Goal: Task Accomplishment & Management: Use online tool/utility

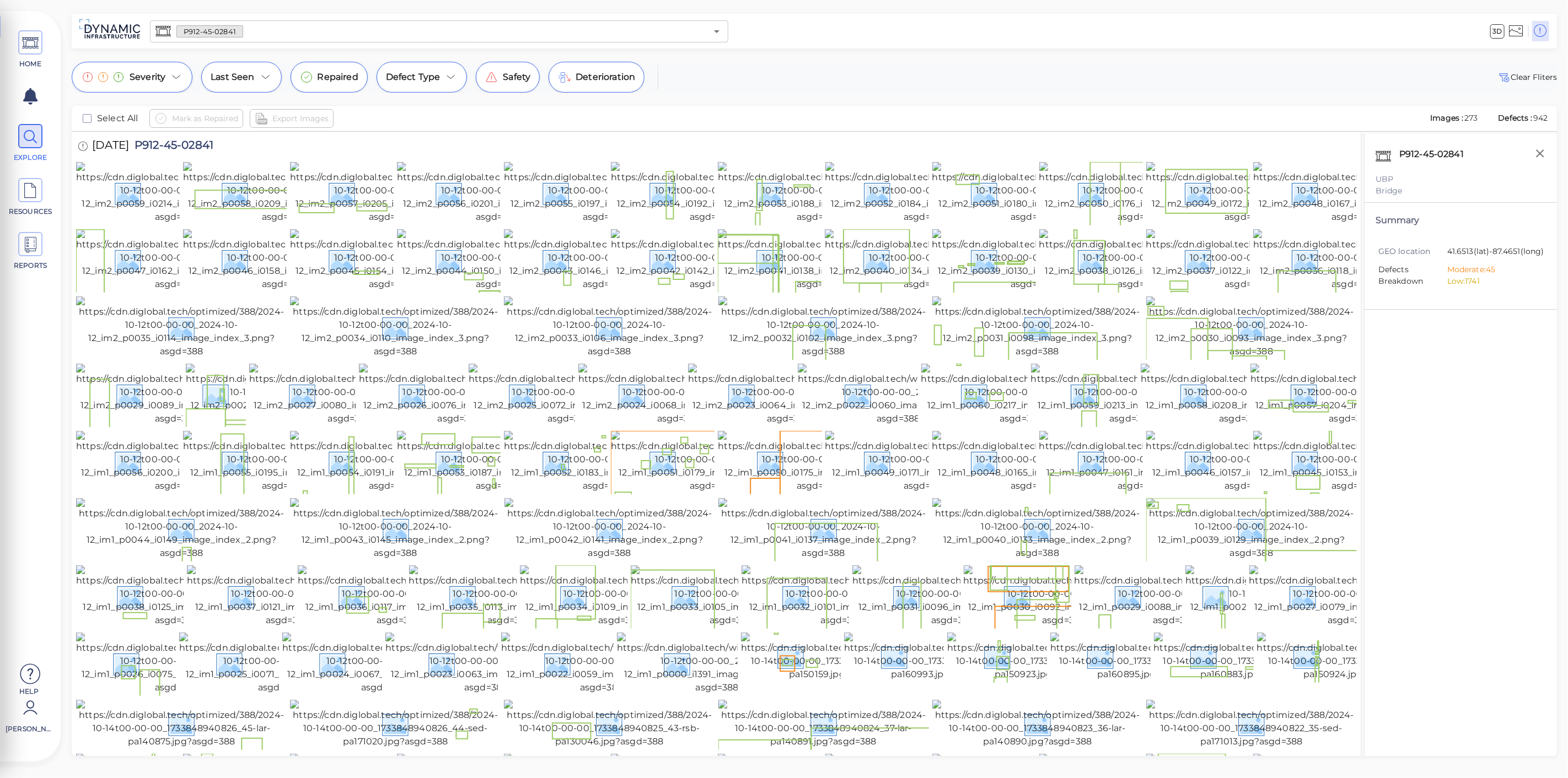
scroll to position [735, 0]
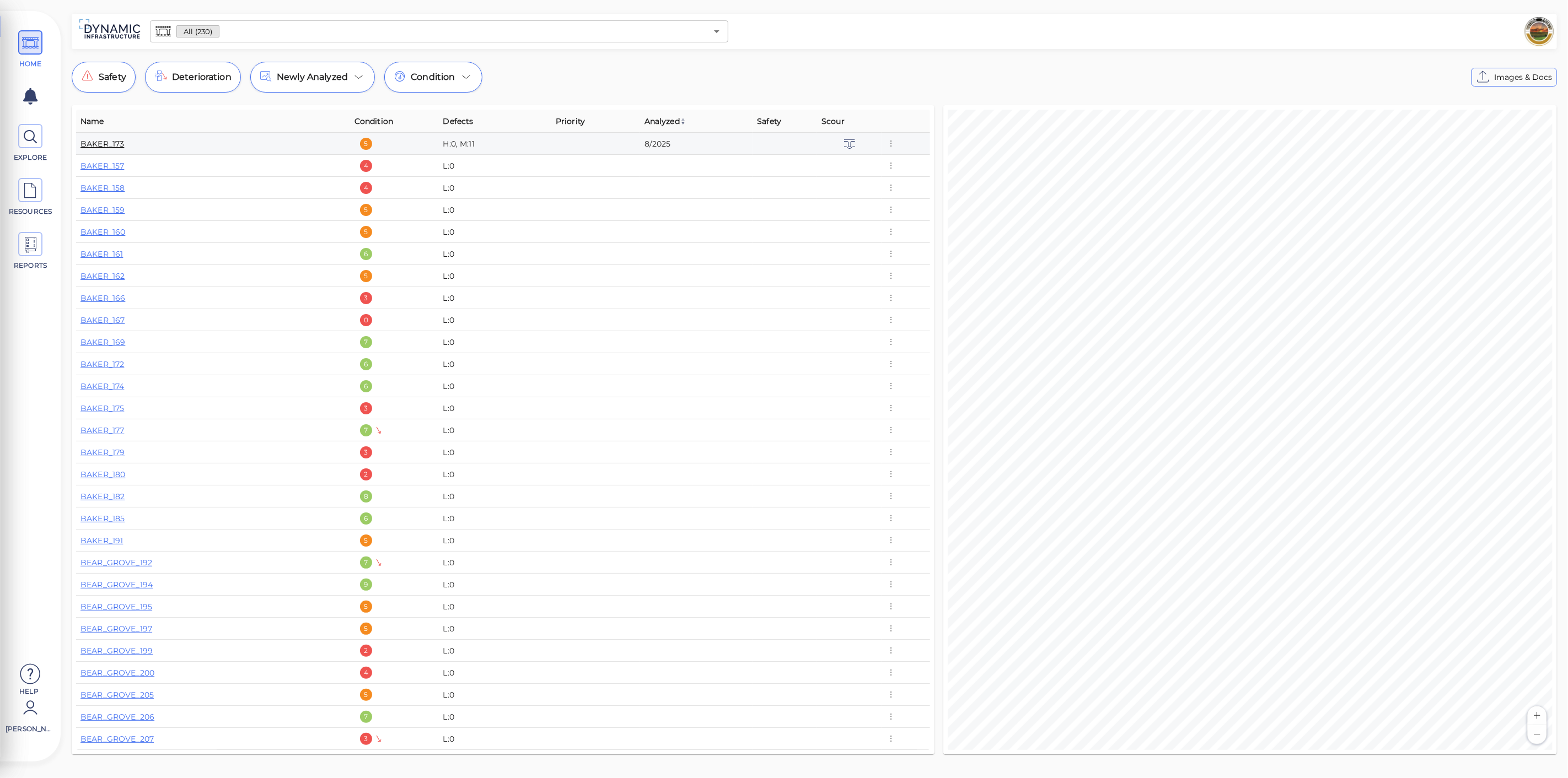
click at [114, 142] on link "BAKER_173" at bounding box center [102, 144] width 43 height 10
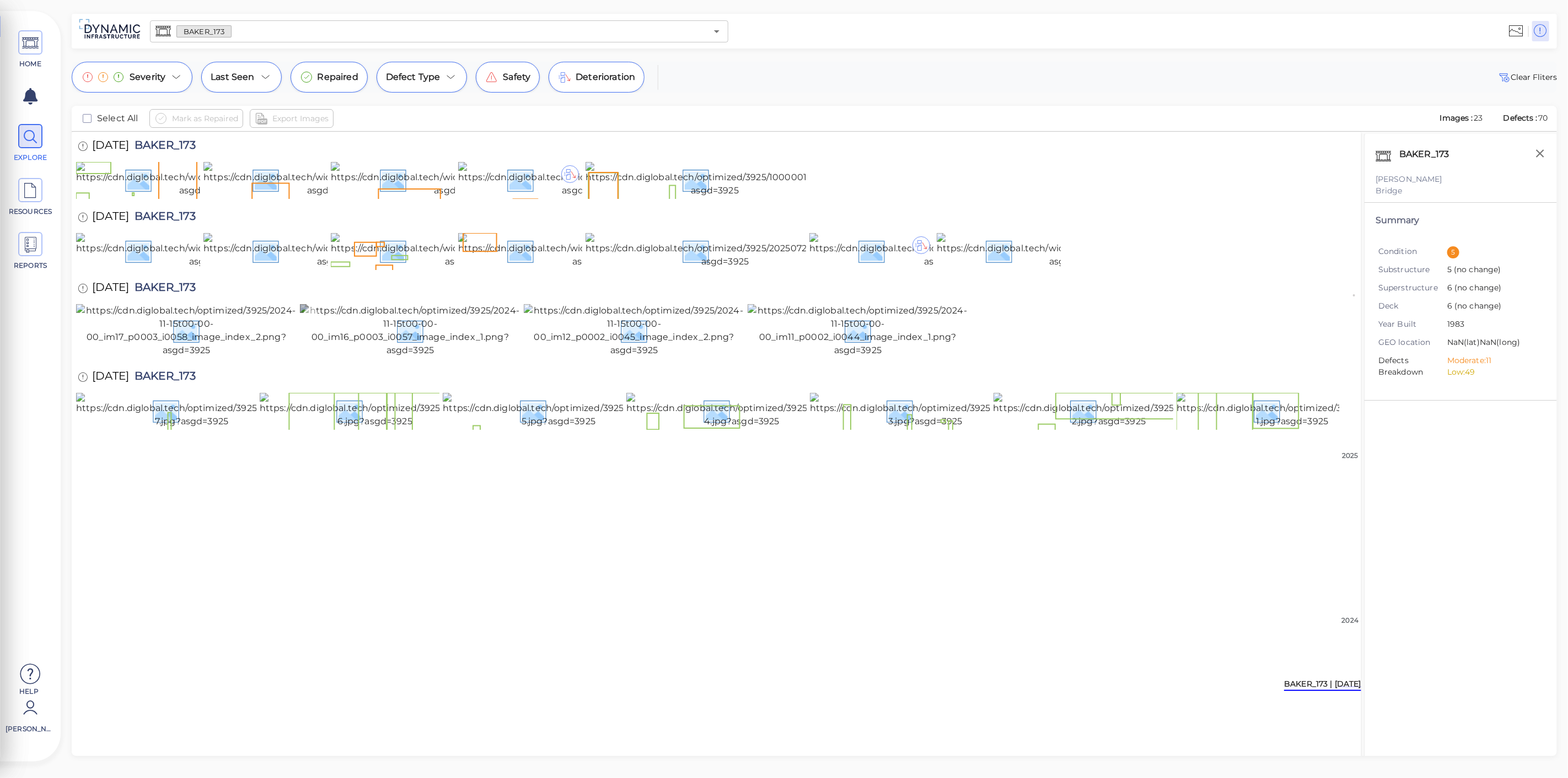
scroll to position [142, 0]
click at [618, 357] on img at bounding box center [634, 331] width 221 height 53
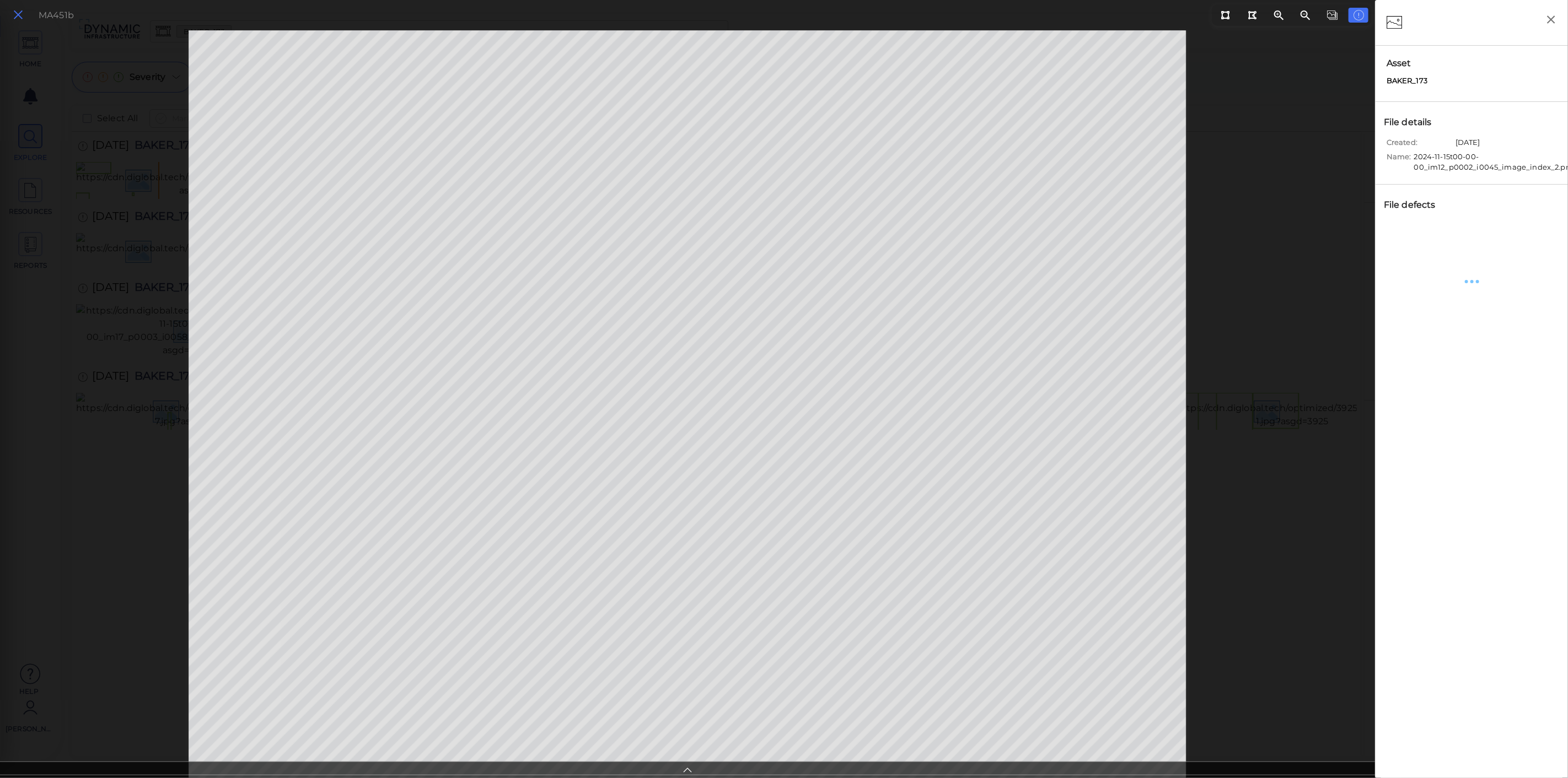
click at [12, 19] on icon at bounding box center [18, 15] width 12 height 15
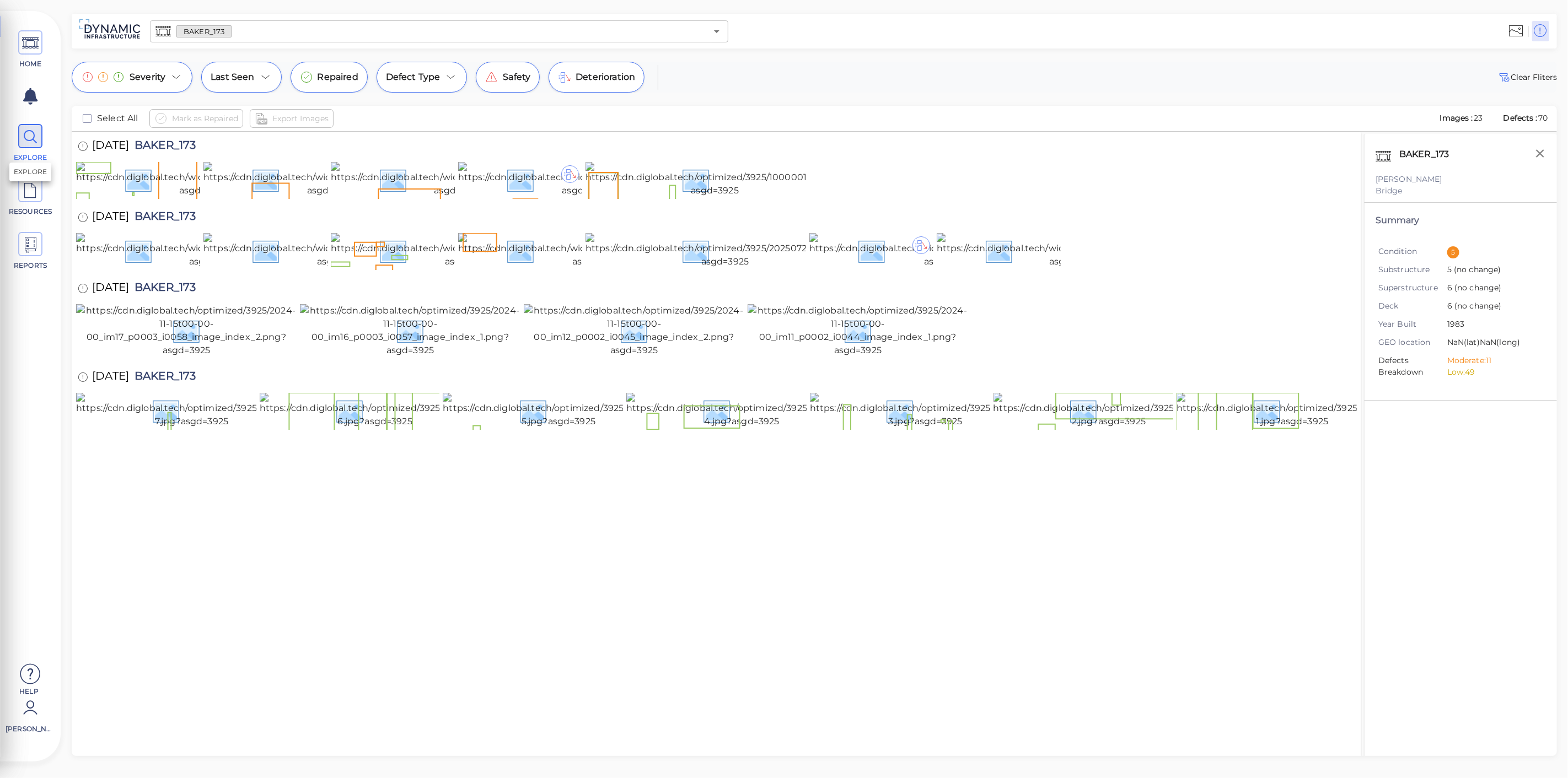
click at [33, 134] on icon at bounding box center [30, 137] width 17 height 25
click at [267, 37] on input "text" at bounding box center [469, 31] width 475 height 15
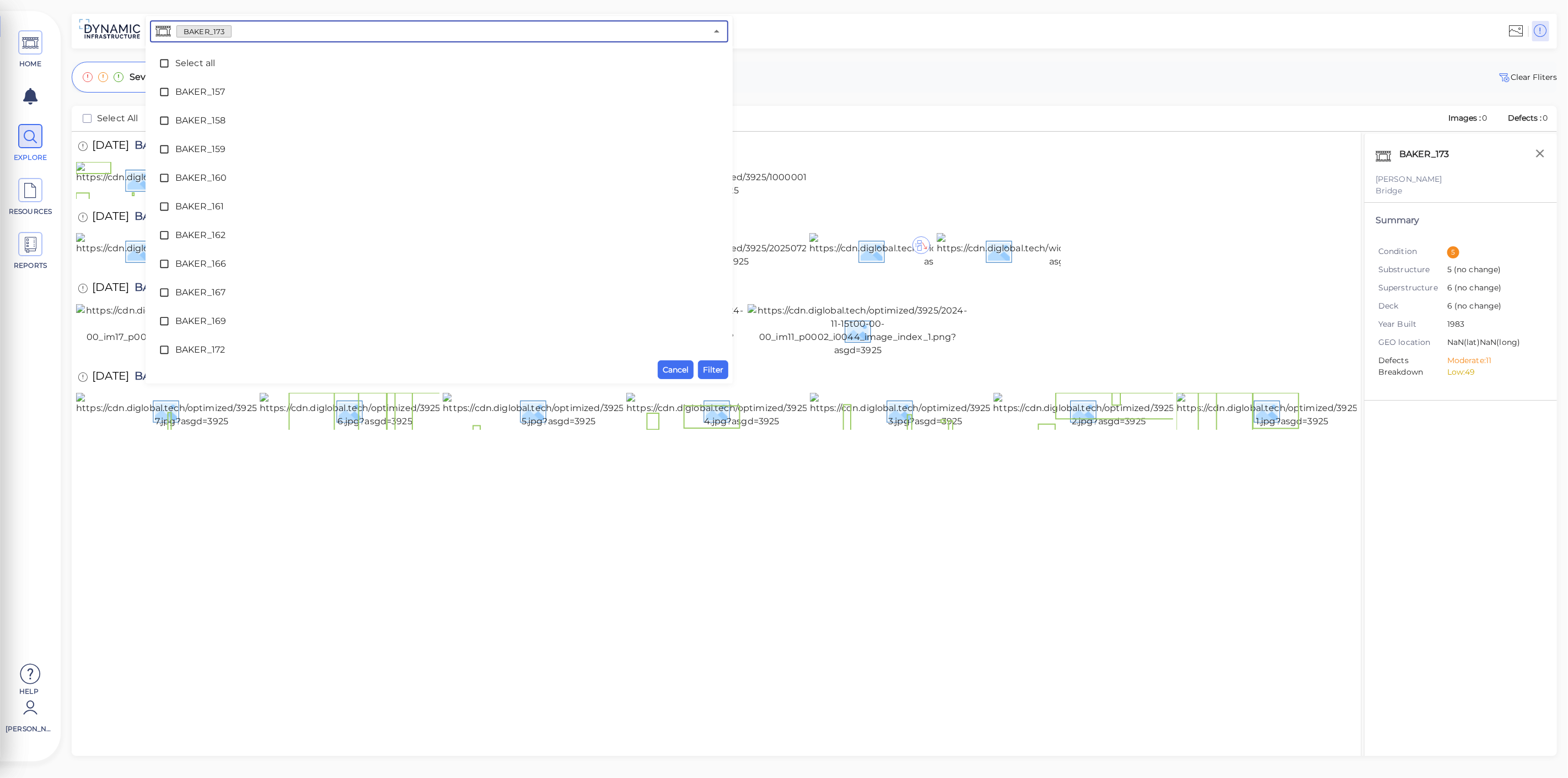
scroll to position [36, 0]
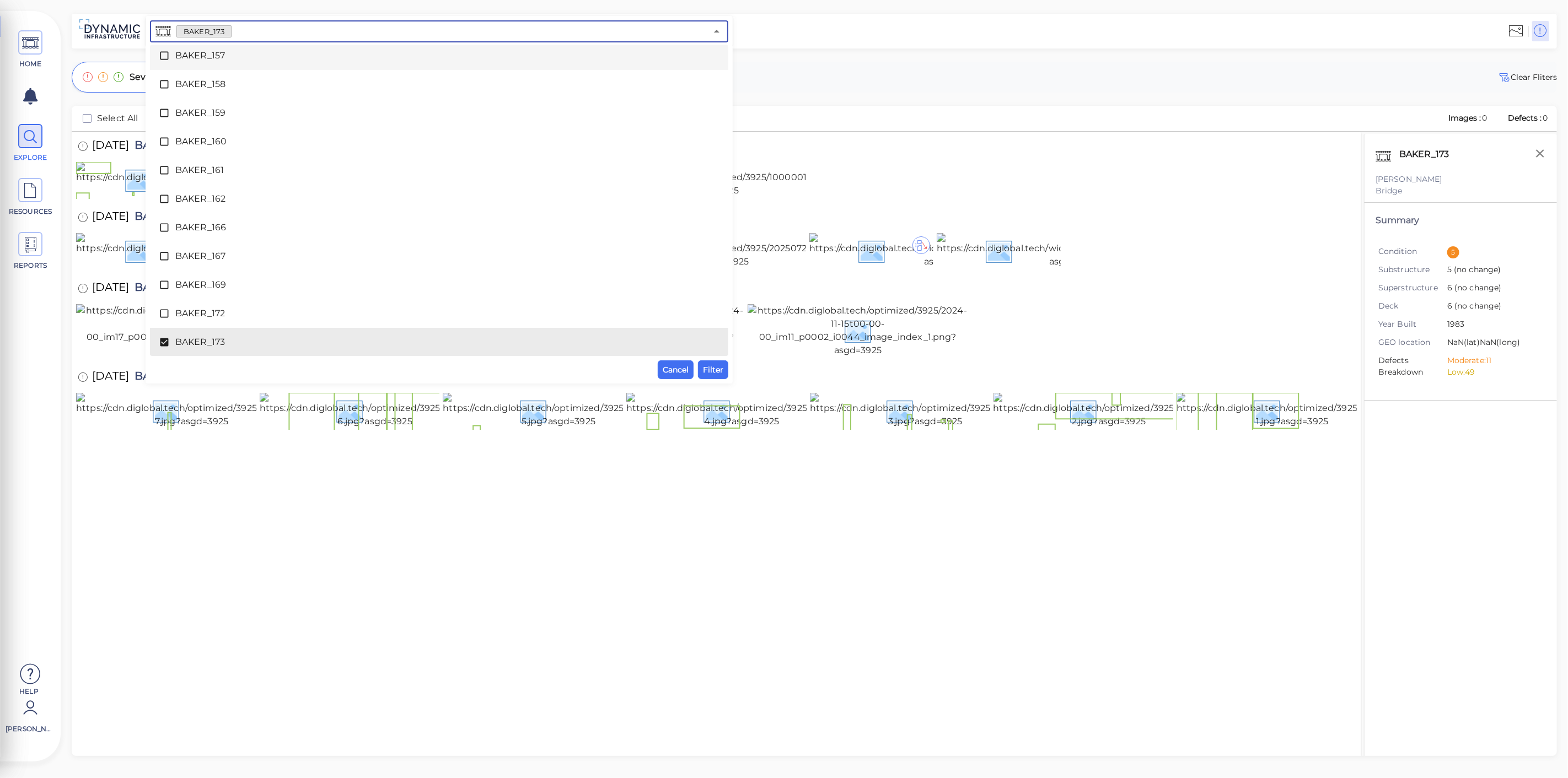
click at [225, 56] on span "BAKER_157" at bounding box center [439, 56] width 528 height 13
click at [239, 343] on span "BAKER_173" at bounding box center [439, 342] width 528 height 13
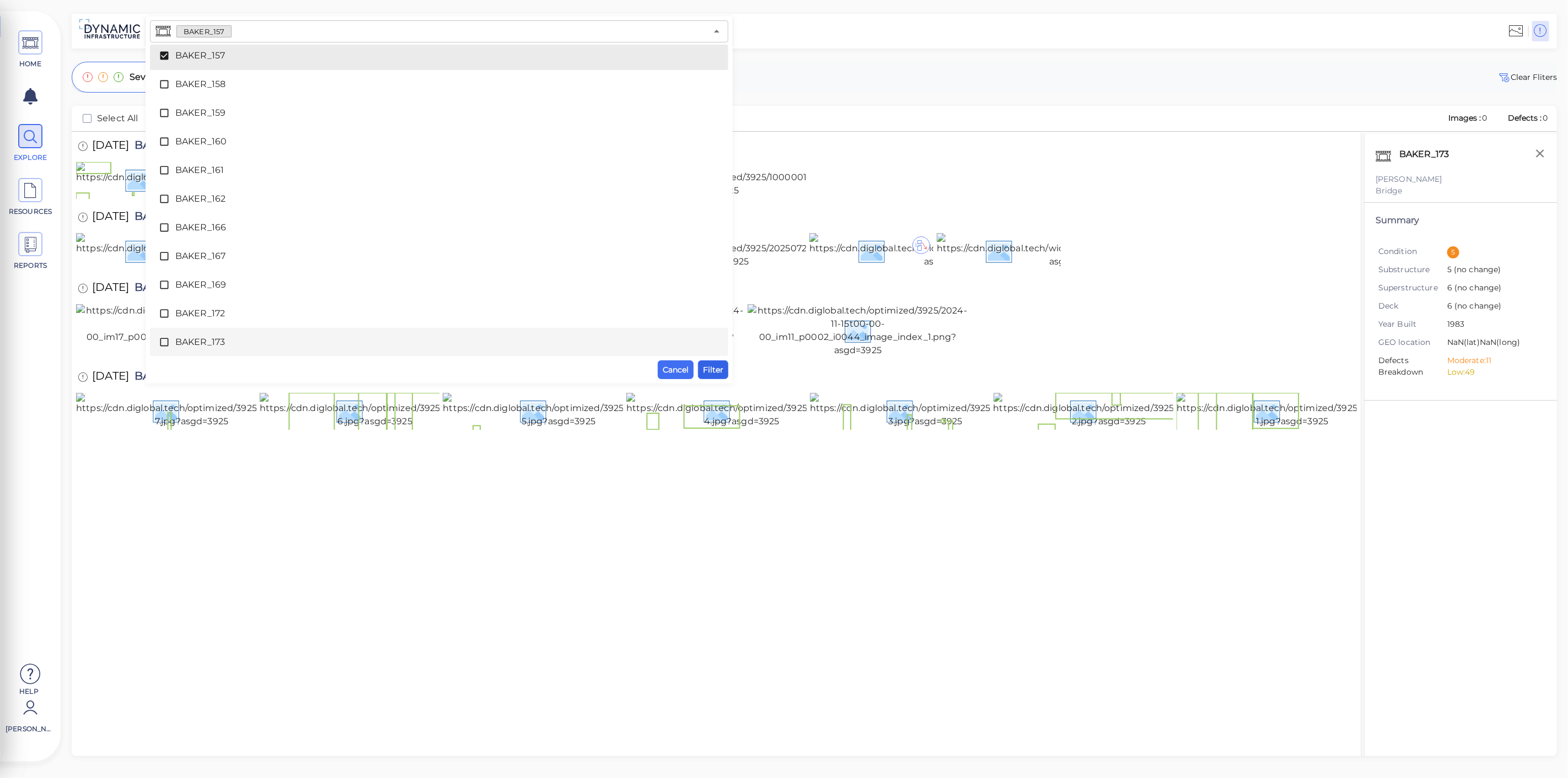
click at [719, 373] on span "Filter" at bounding box center [712, 370] width 20 height 13
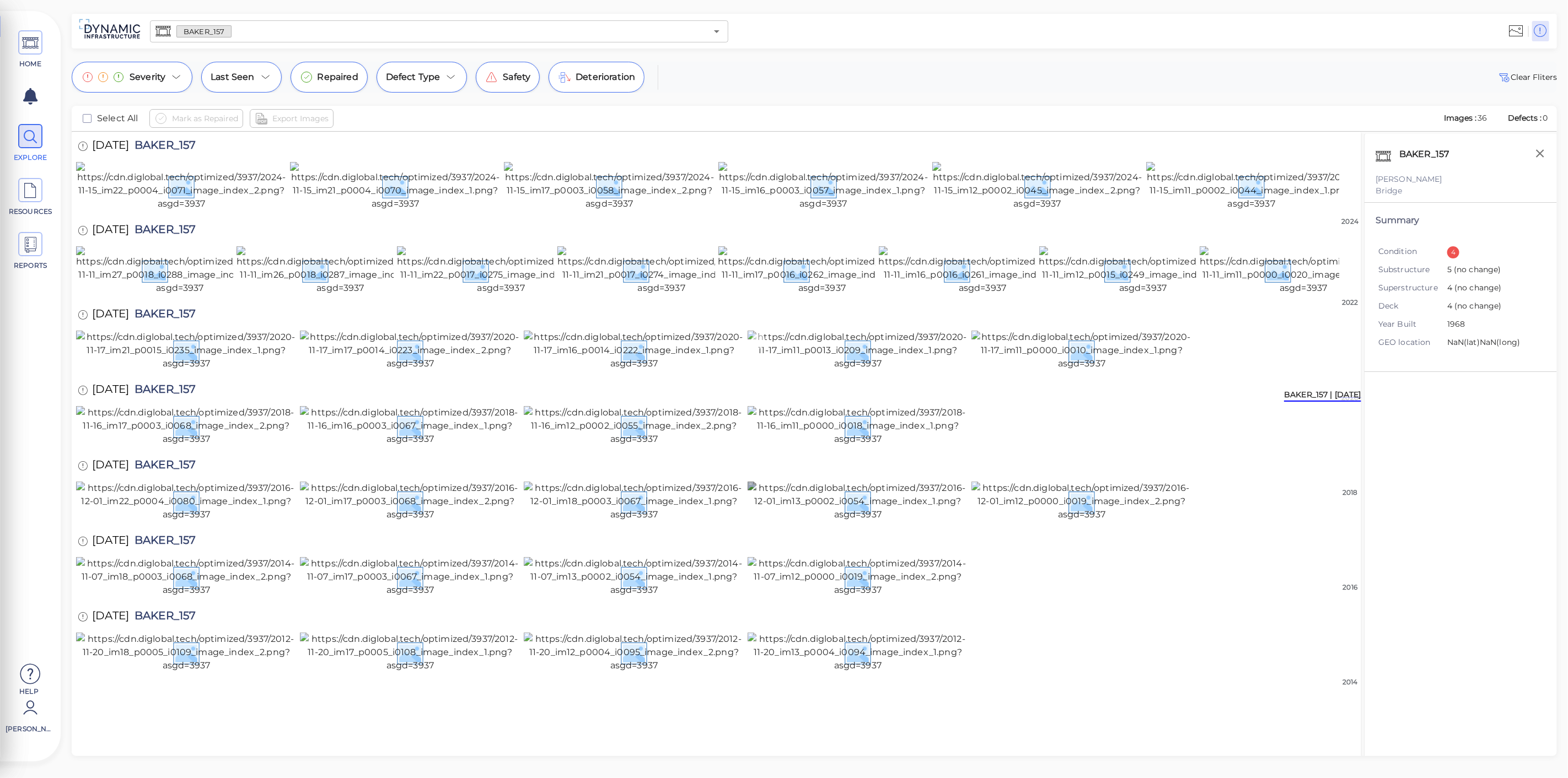
scroll to position [0, 0]
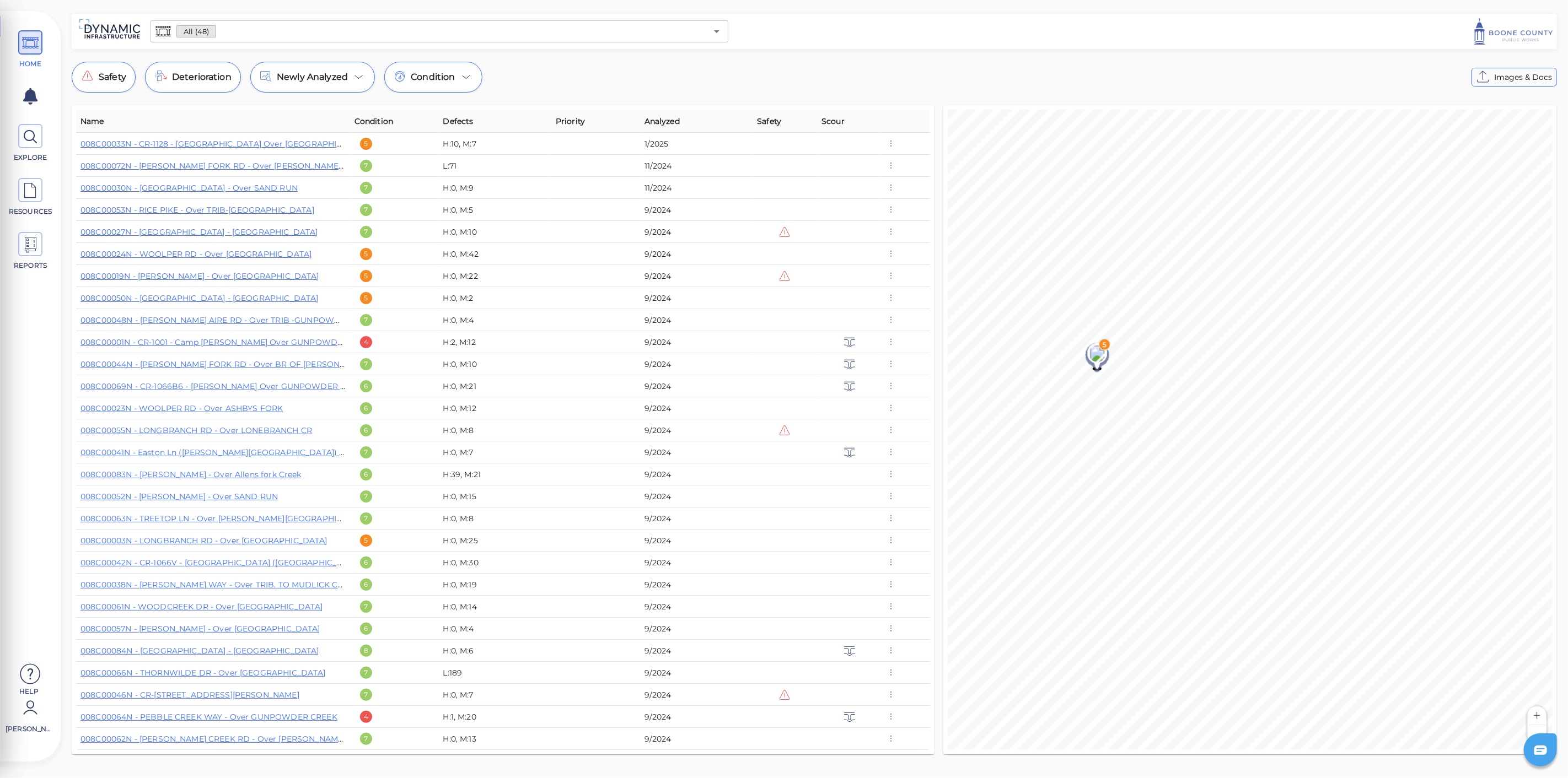
click at [299, 32] on input "text" at bounding box center [461, 31] width 490 height 15
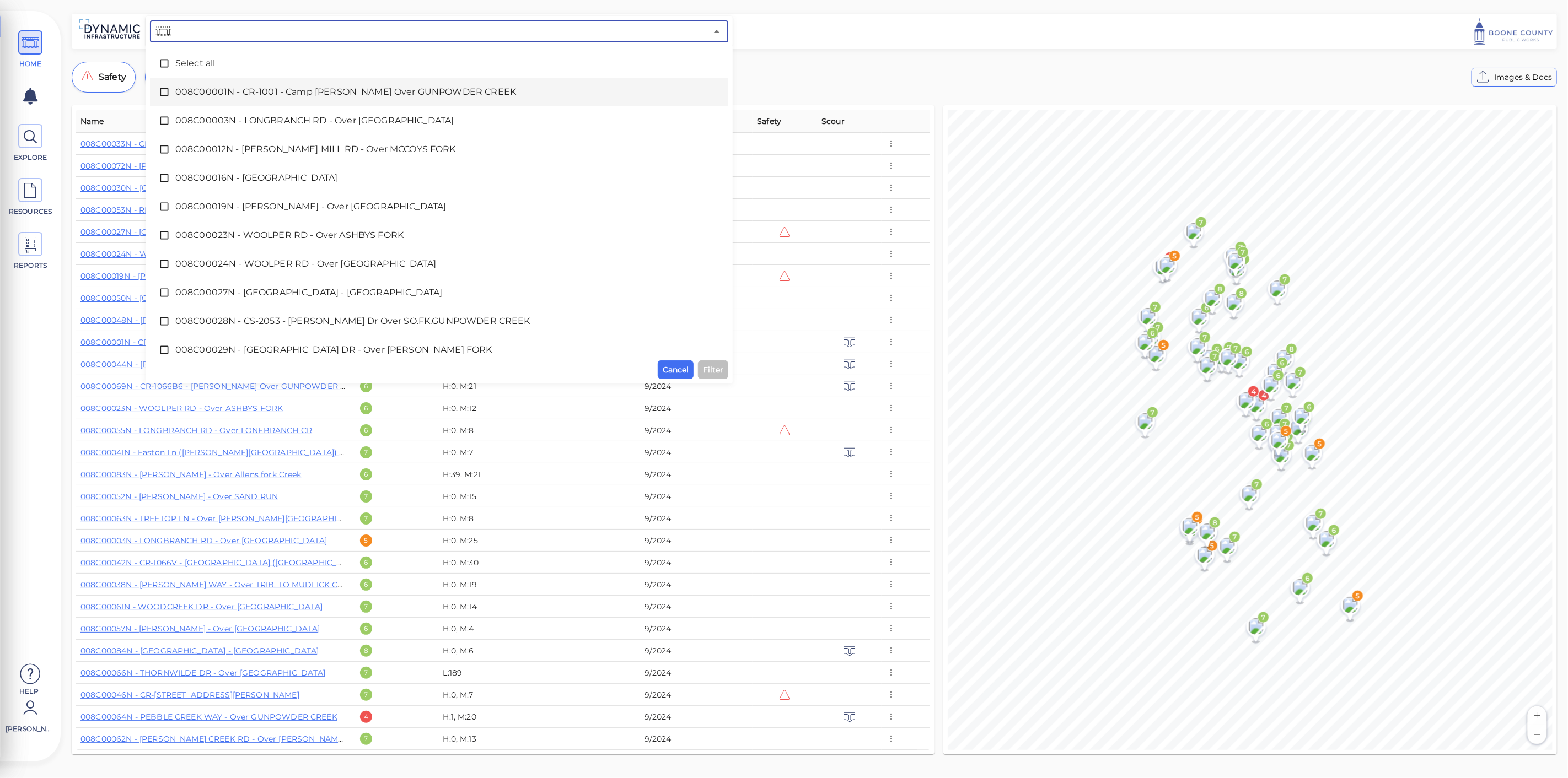
click at [217, 98] on span "008C00001N - CR-1001 - Camp Ernst Rd Over GUNPOWDER CREEK" at bounding box center [439, 92] width 528 height 13
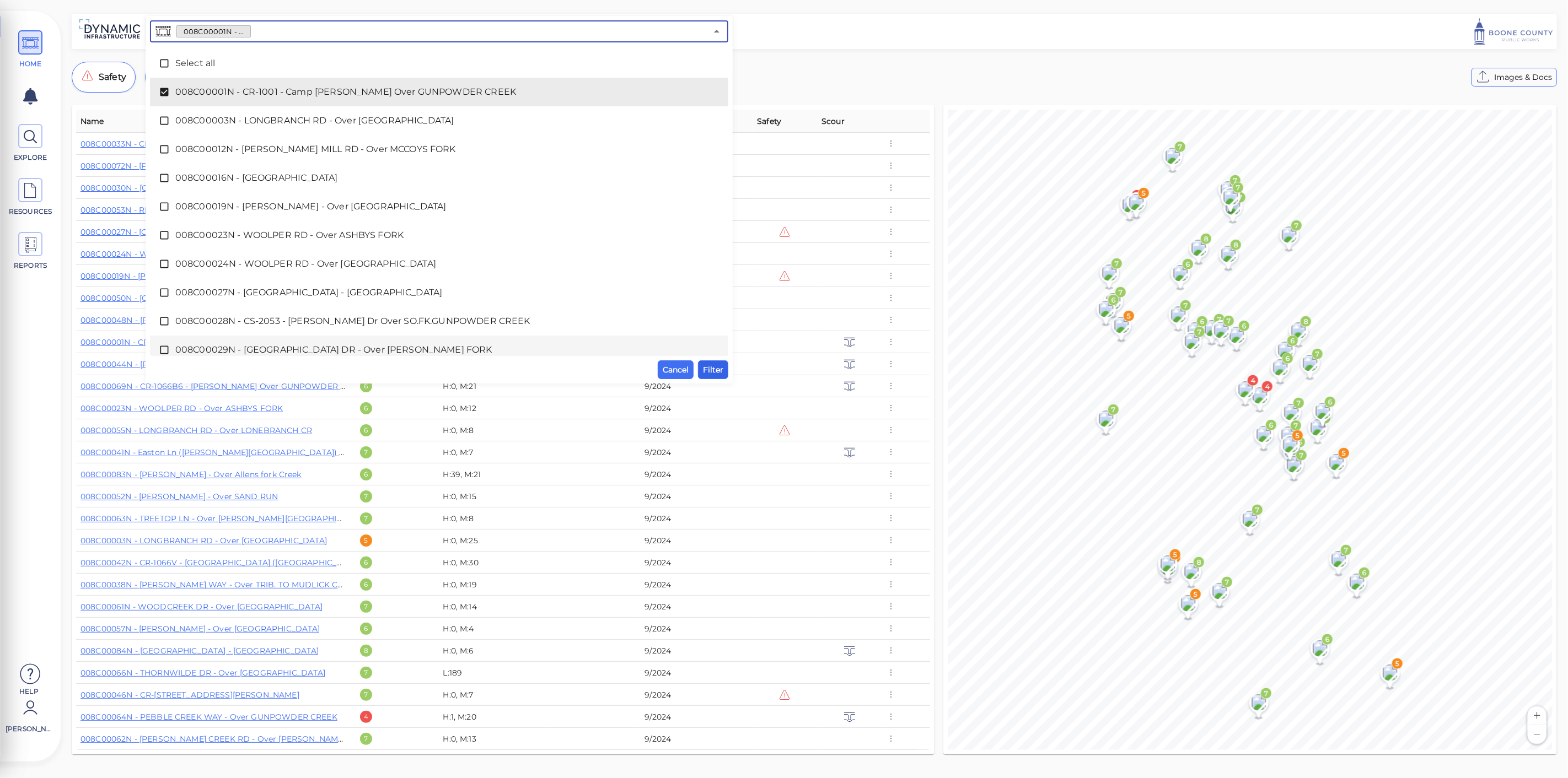
click at [714, 367] on span "Filter" at bounding box center [712, 370] width 20 height 13
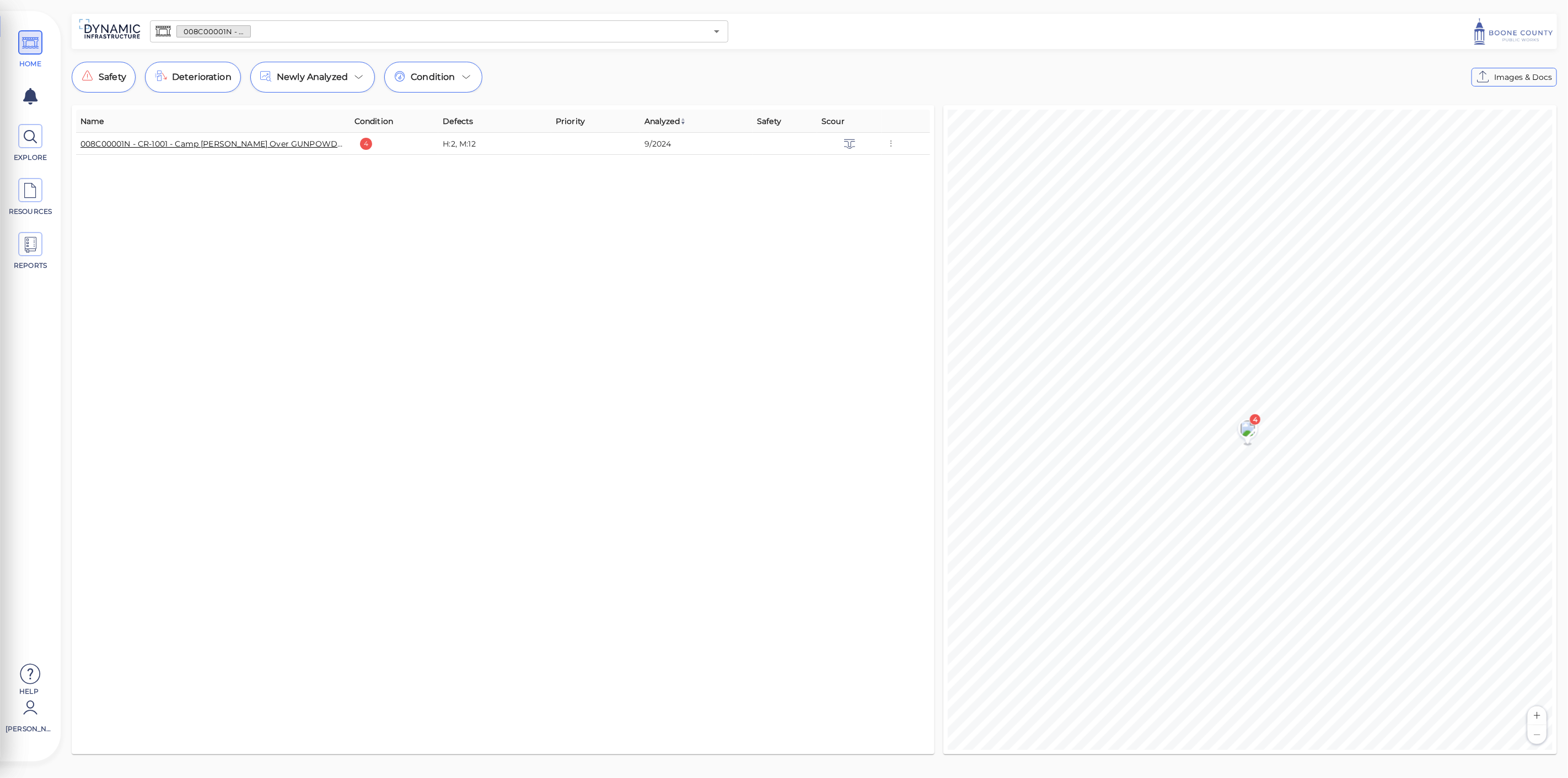
click at [298, 139] on link "008C00001N - CR-1001 - Camp Ernst Rd Over GUNPOWDER CREEK" at bounding box center [229, 144] width 297 height 10
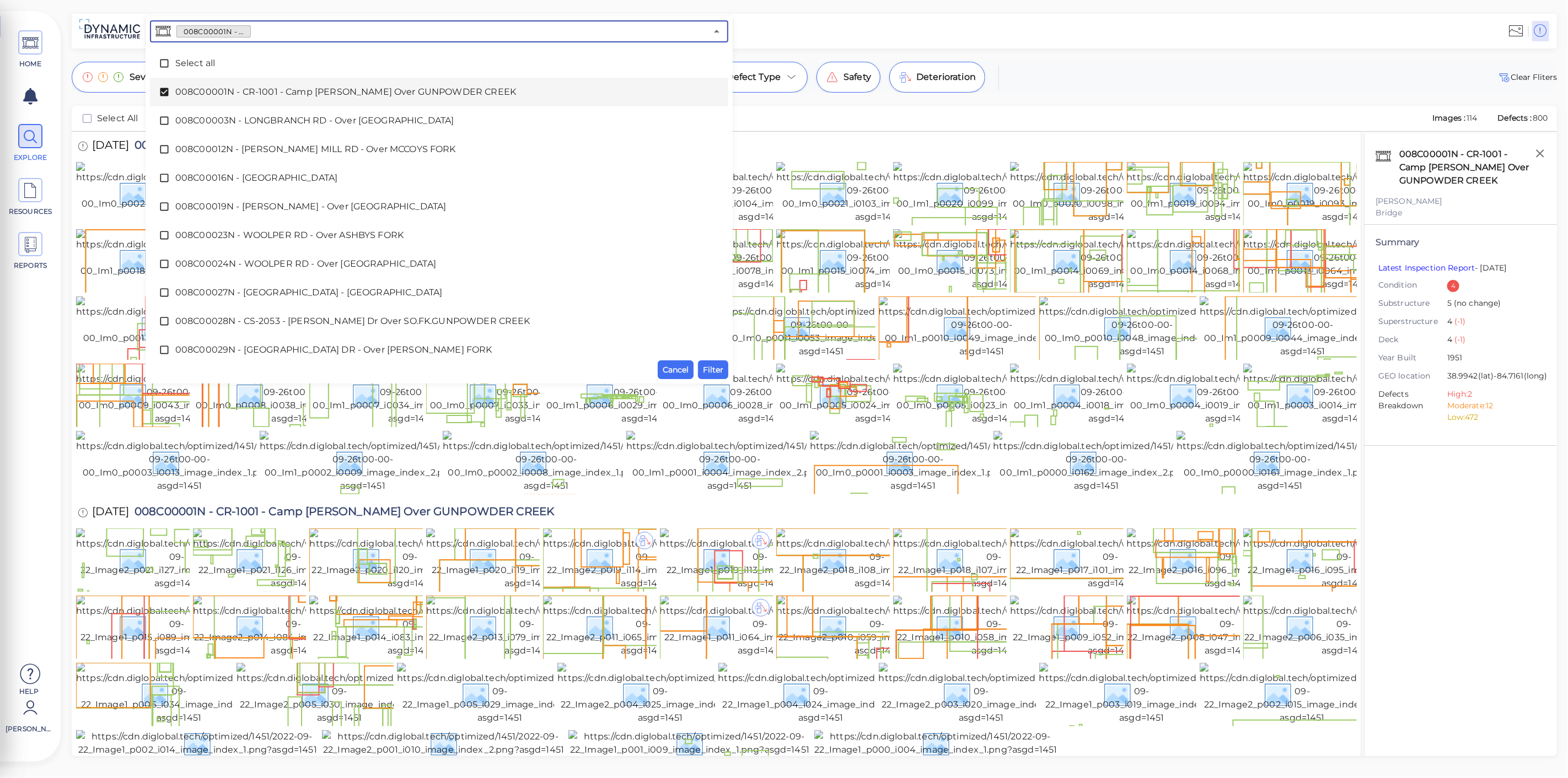
click at [265, 24] on input "text" at bounding box center [478, 31] width 456 height 15
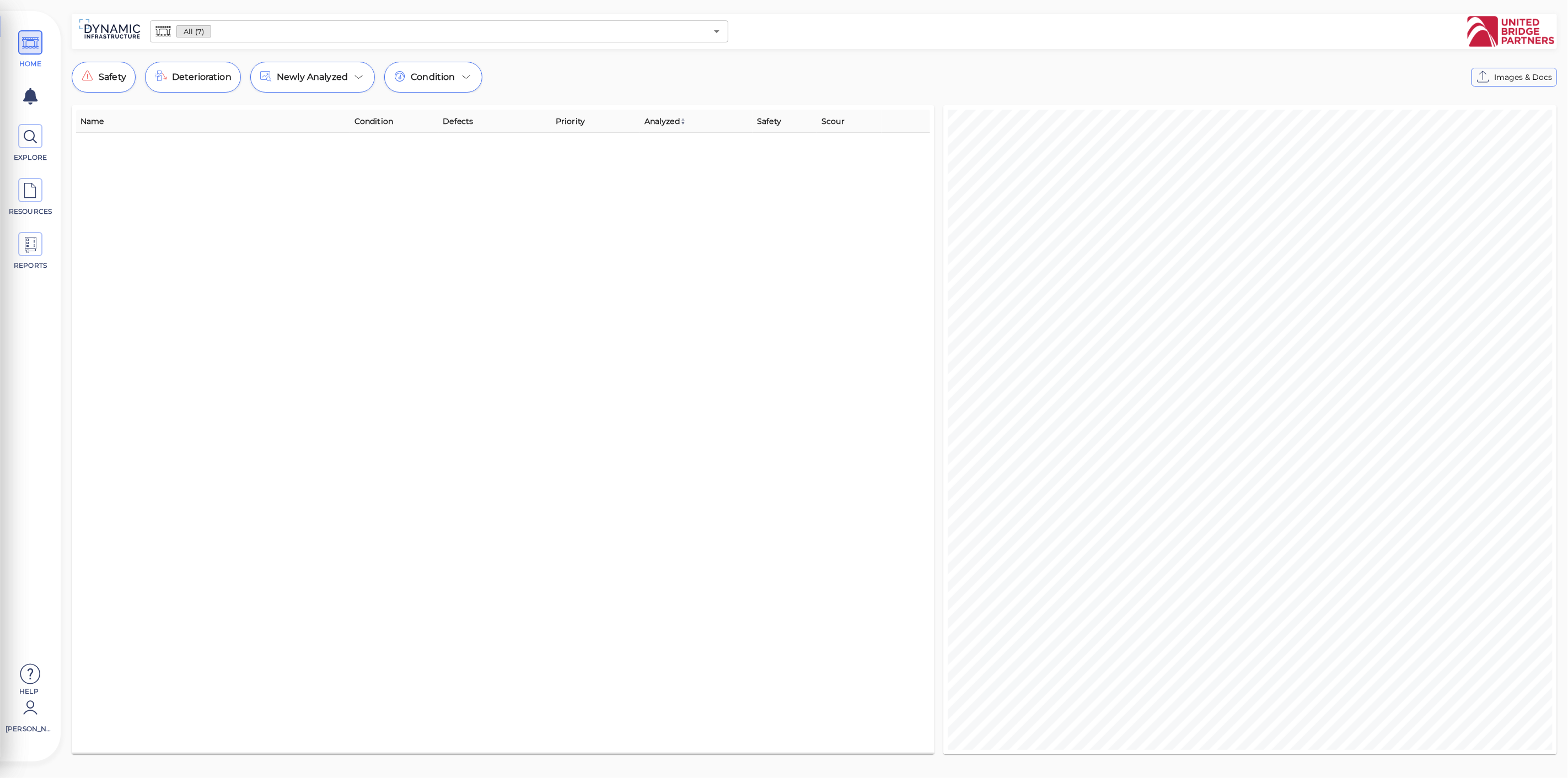
click at [320, 34] on input "text" at bounding box center [459, 31] width 495 height 15
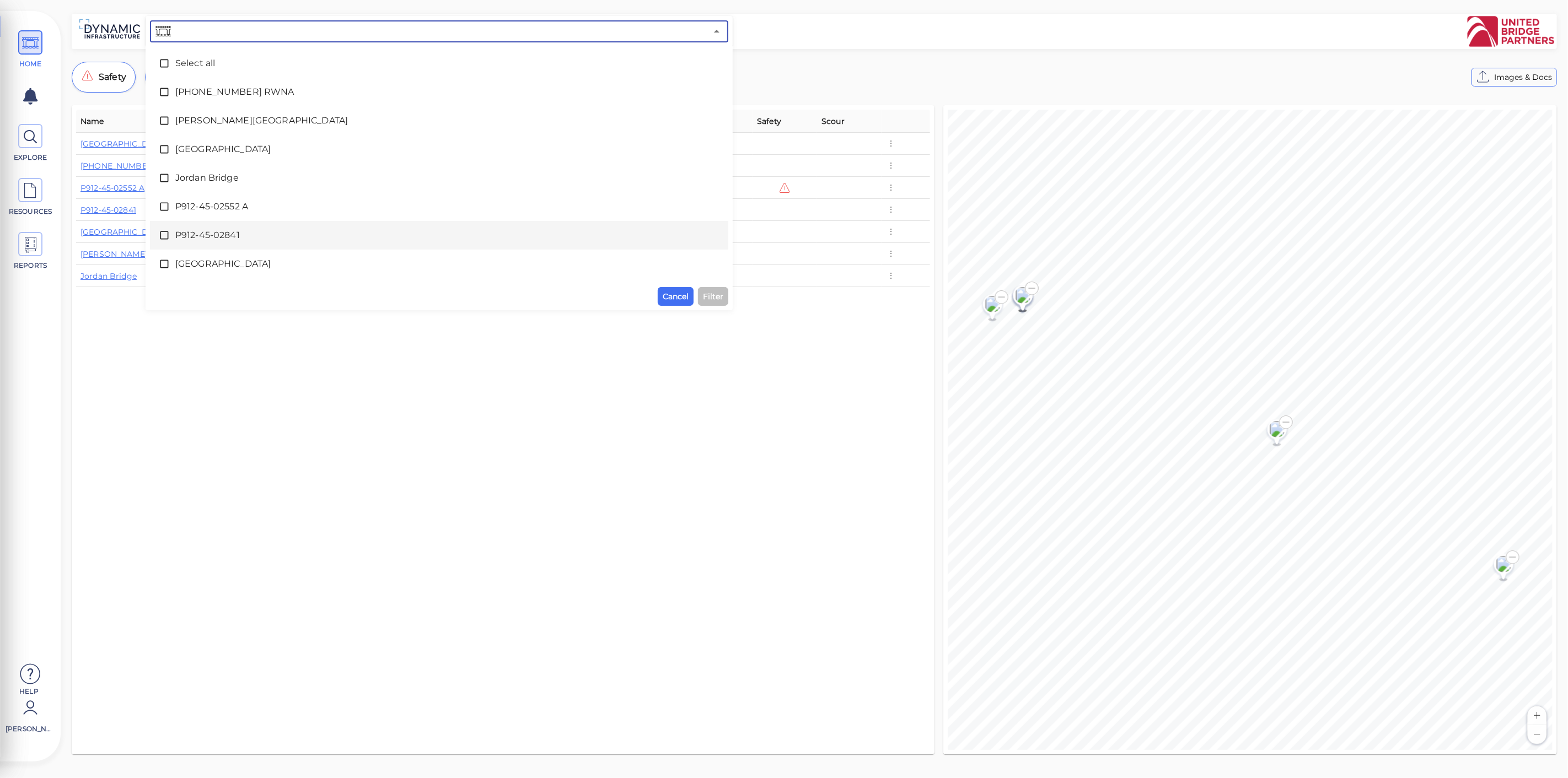
click at [253, 232] on span "P912-45-02841" at bounding box center [439, 235] width 528 height 13
click at [198, 235] on span "P912-45-02841" at bounding box center [439, 235] width 528 height 13
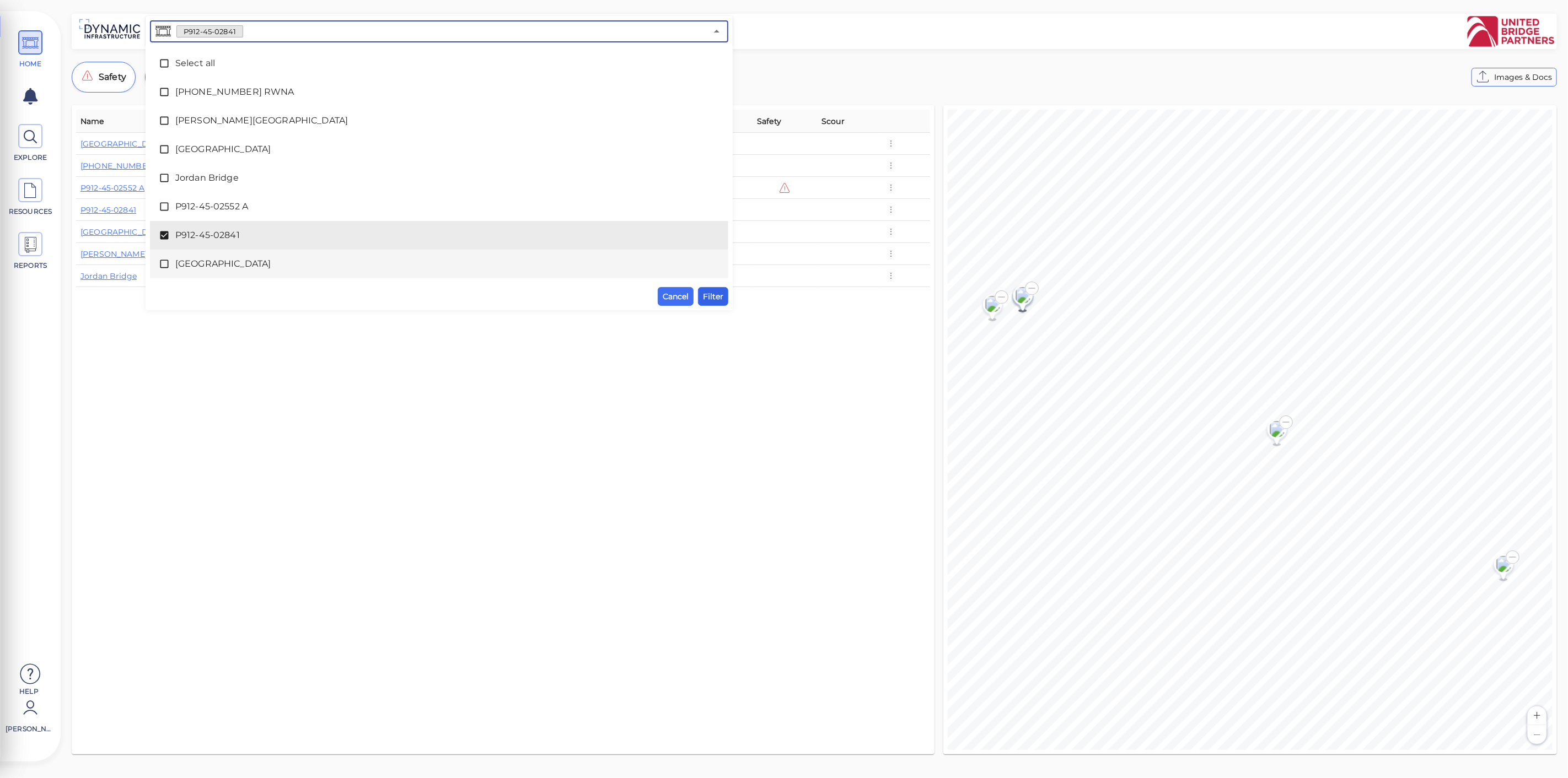
click at [709, 295] on span "Filter" at bounding box center [712, 296] width 20 height 13
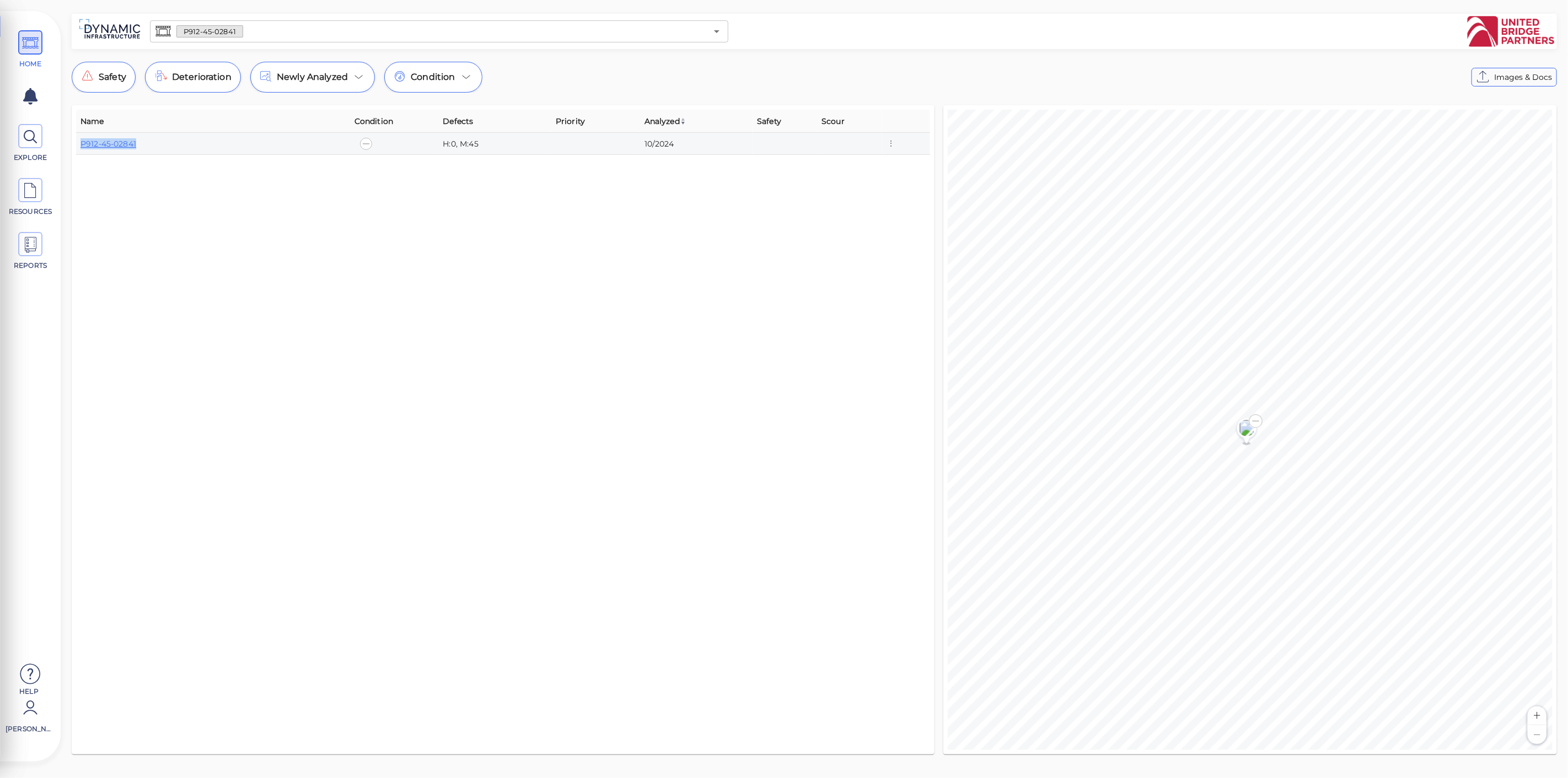
drag, startPoint x: 186, startPoint y: 146, endPoint x: 78, endPoint y: 139, distance: 108.2
click at [78, 139] on td "P912-45-02841" at bounding box center [213, 144] width 274 height 22
copy link "P912-45-02841"
click at [34, 194] on icon at bounding box center [30, 191] width 17 height 25
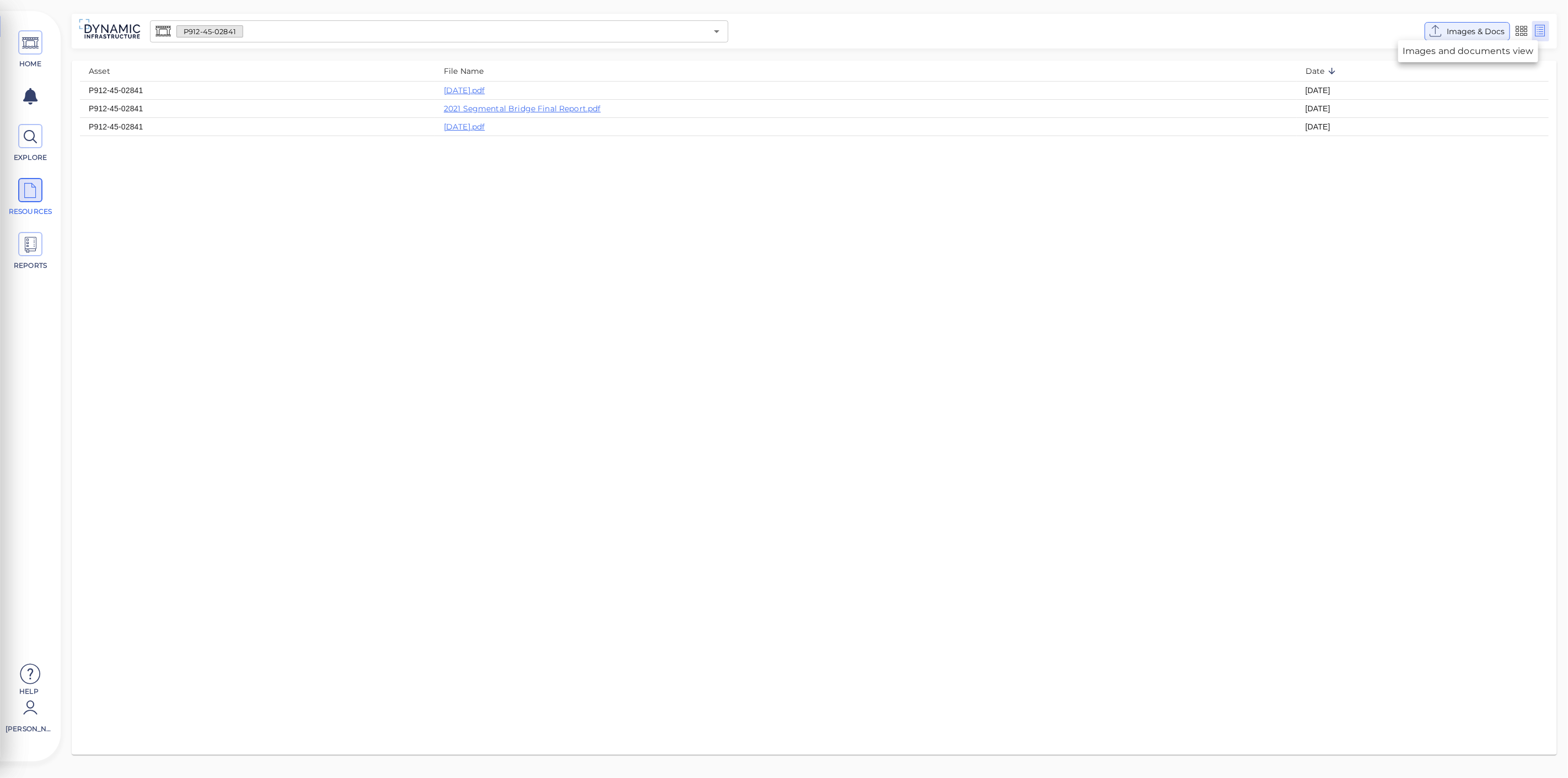
click at [1449, 30] on span "Images & Docs" at bounding box center [1476, 32] width 58 height 13
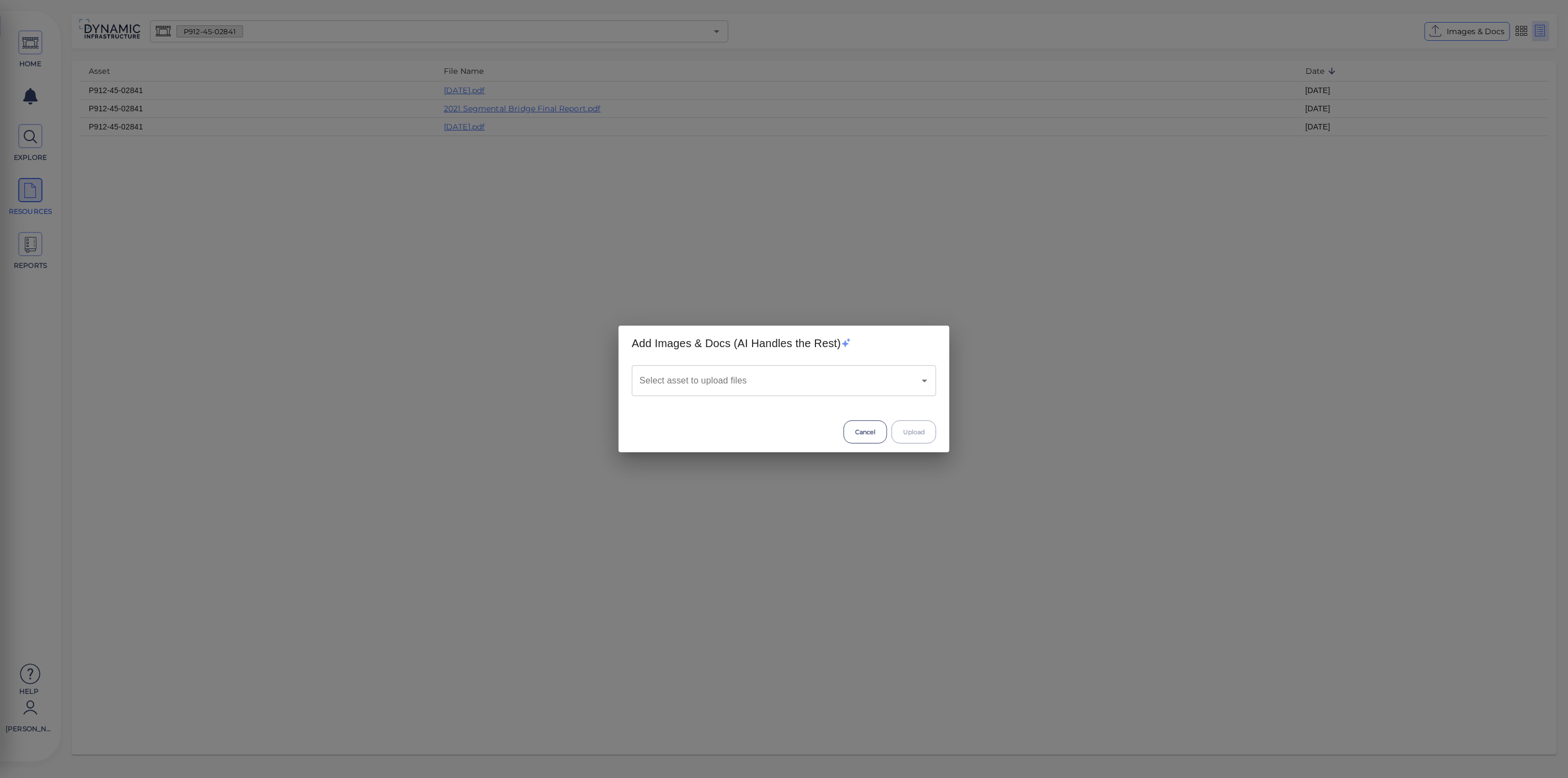
click at [820, 383] on input "Select asset to upload files" at bounding box center [768, 381] width 264 height 21
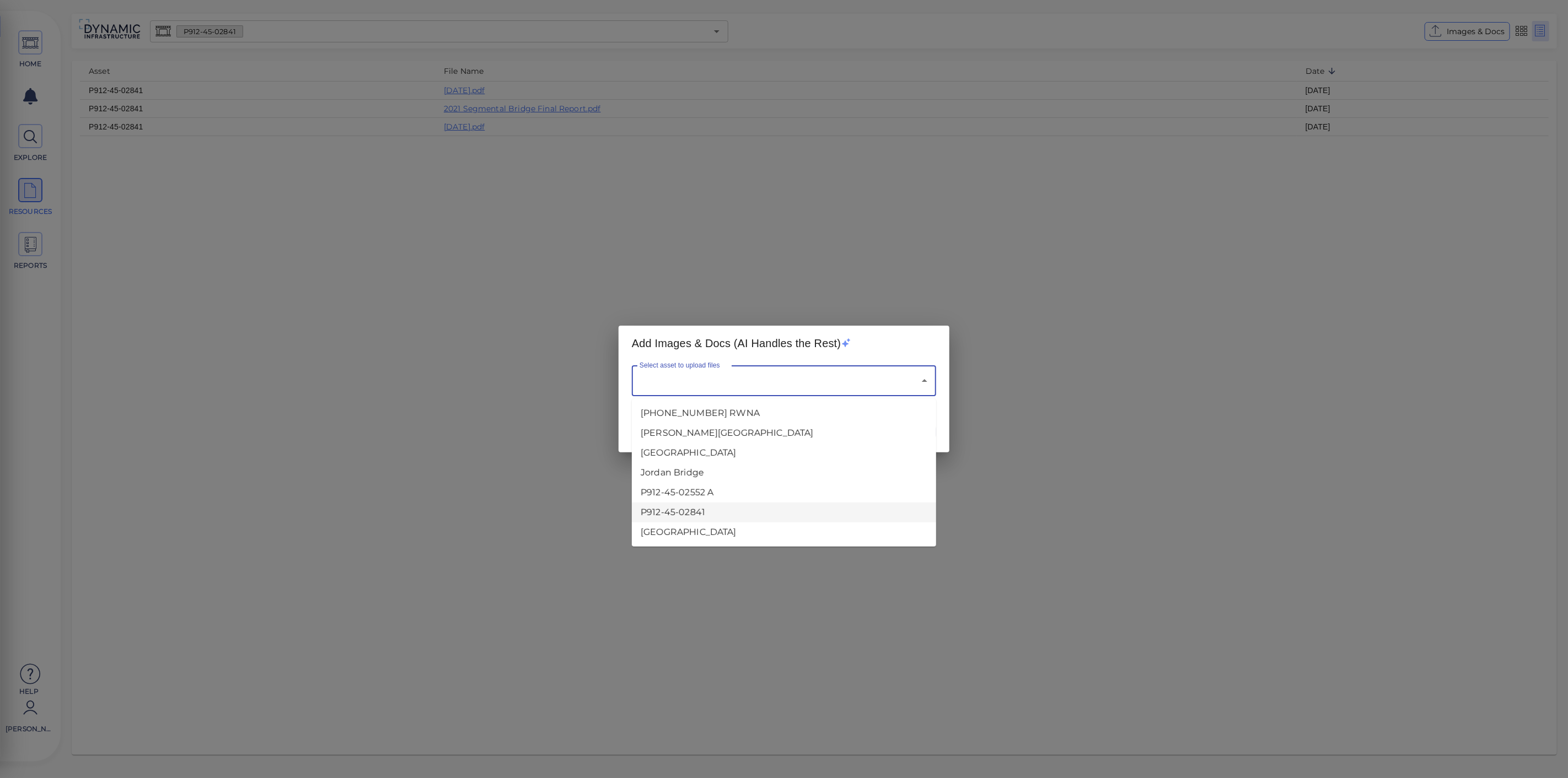
click at [717, 507] on li "P912-45-02841" at bounding box center [784, 512] width 305 height 20
type input "P912-45-02841"
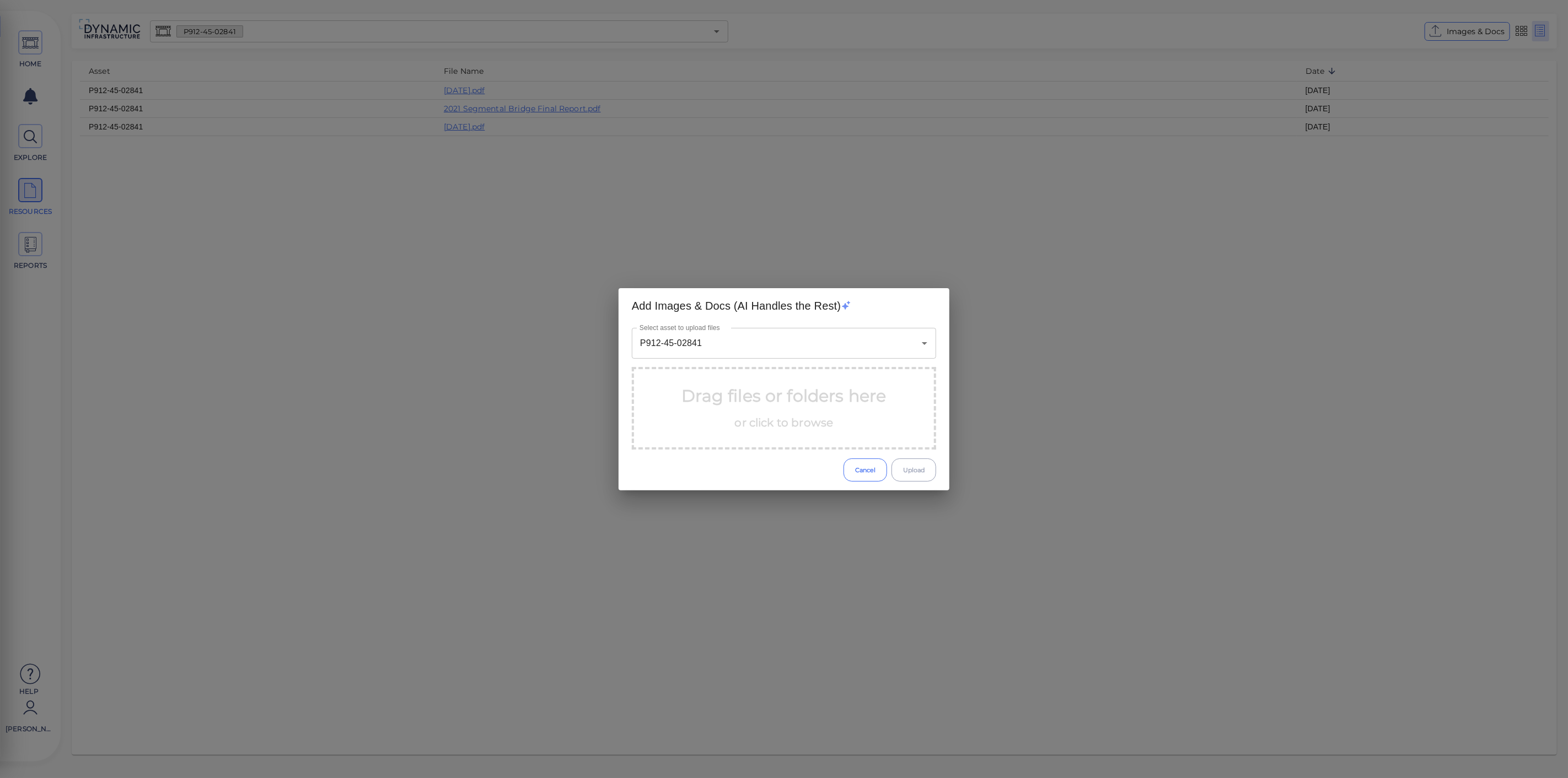
click at [875, 475] on button "Cancel" at bounding box center [865, 470] width 43 height 23
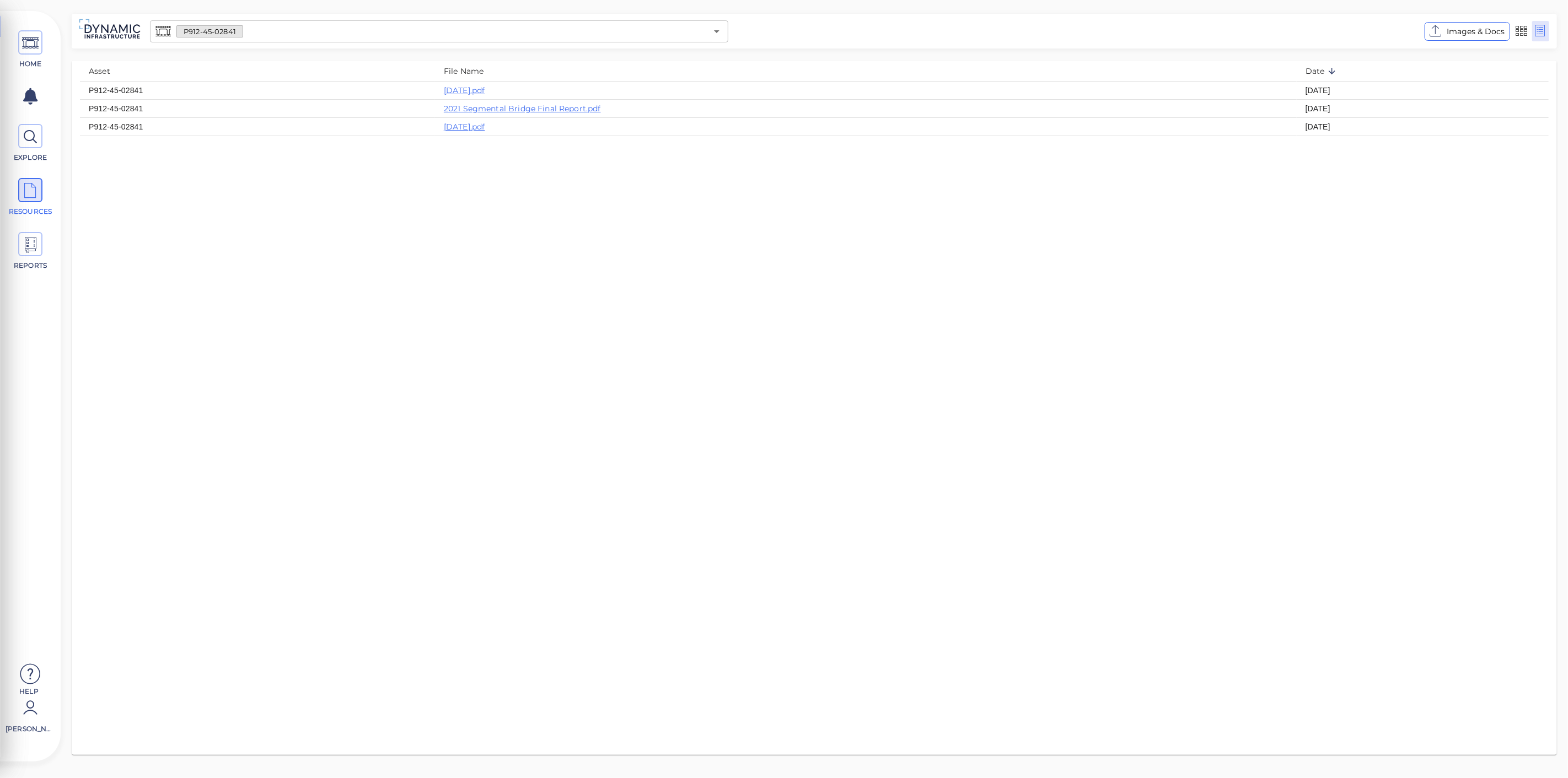
click at [249, 34] on input "text" at bounding box center [475, 31] width 464 height 15
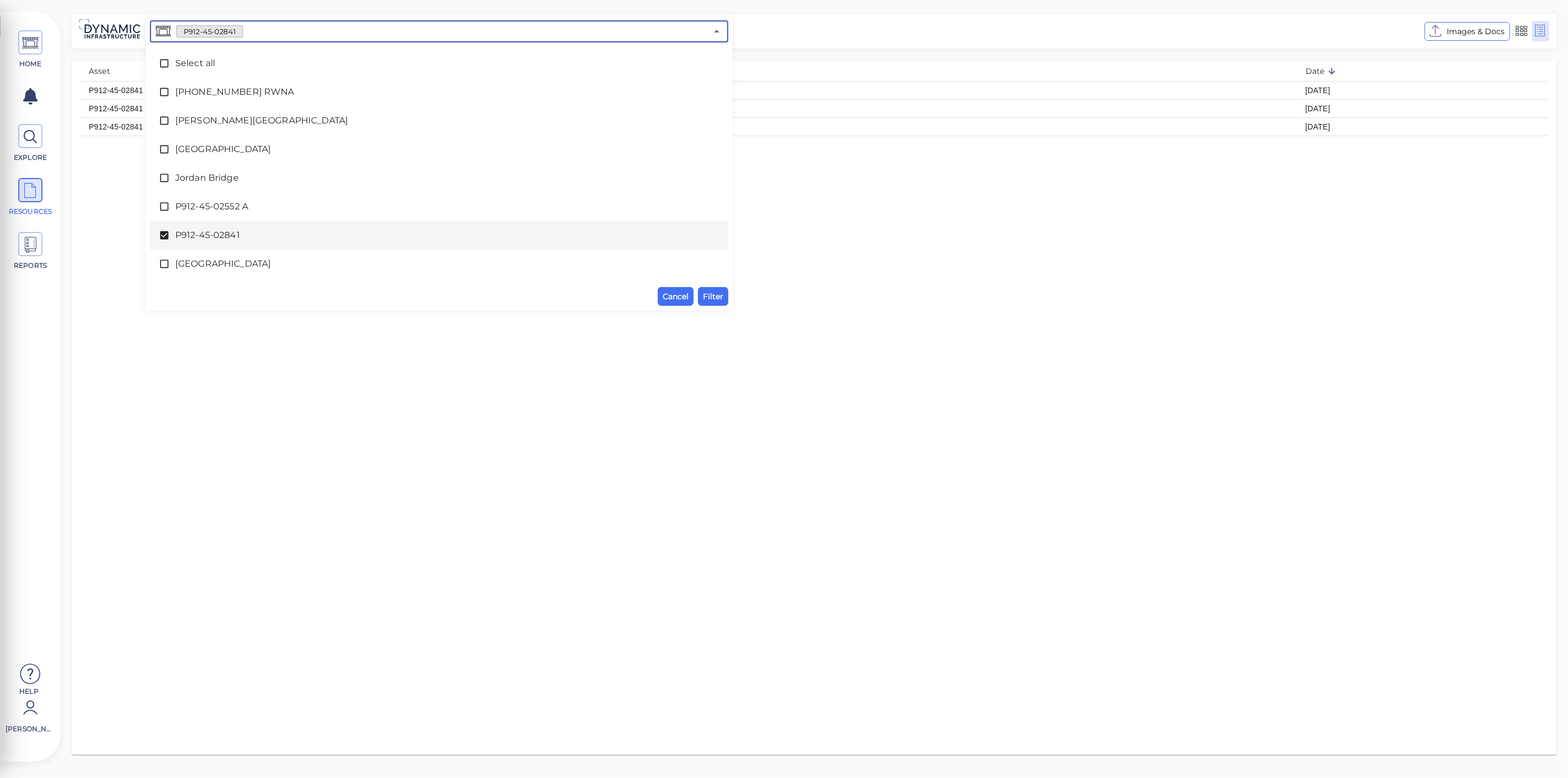
click at [162, 234] on icon at bounding box center [164, 236] width 9 height 9
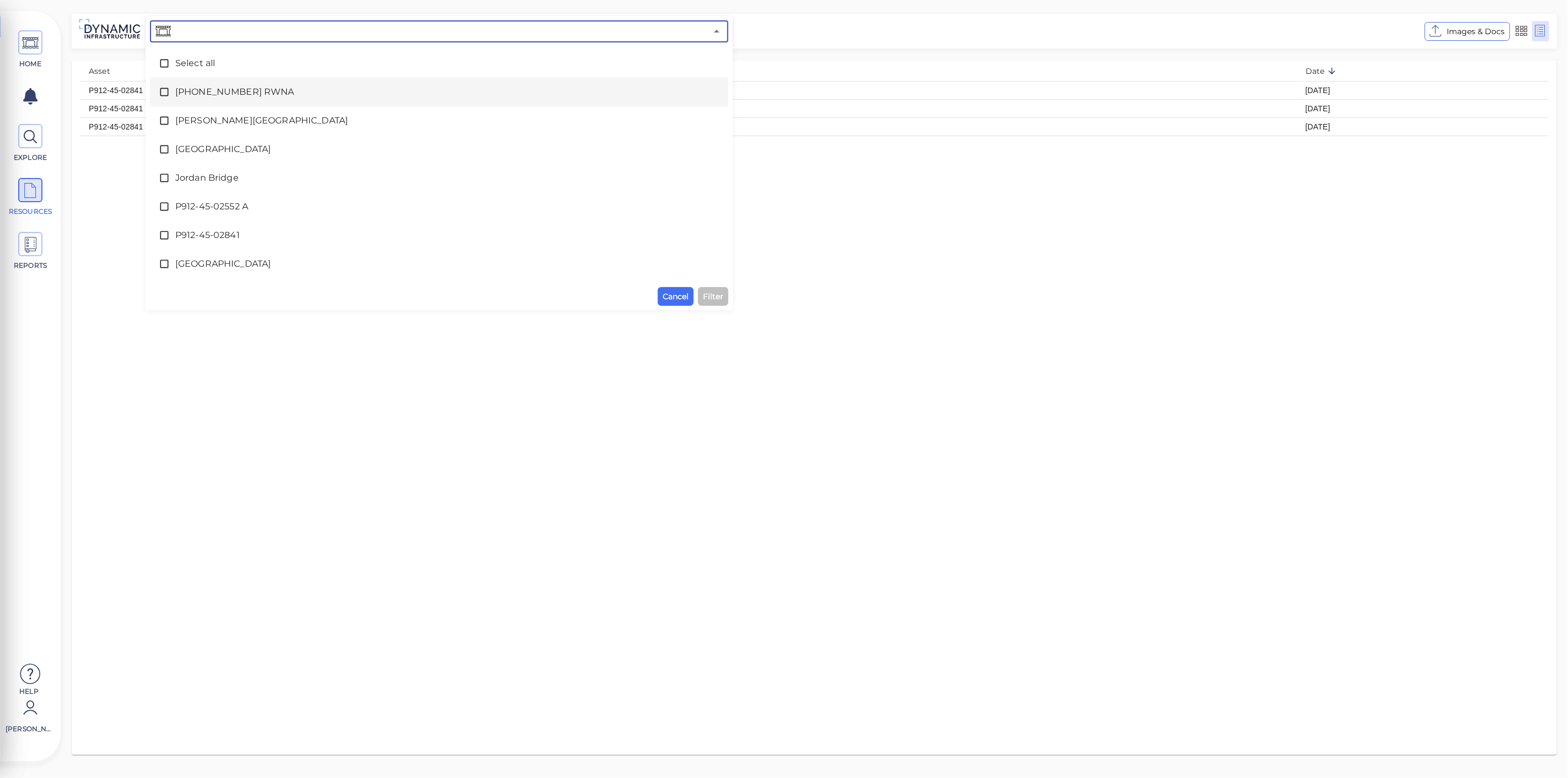
click at [166, 94] on icon at bounding box center [165, 92] width 11 height 11
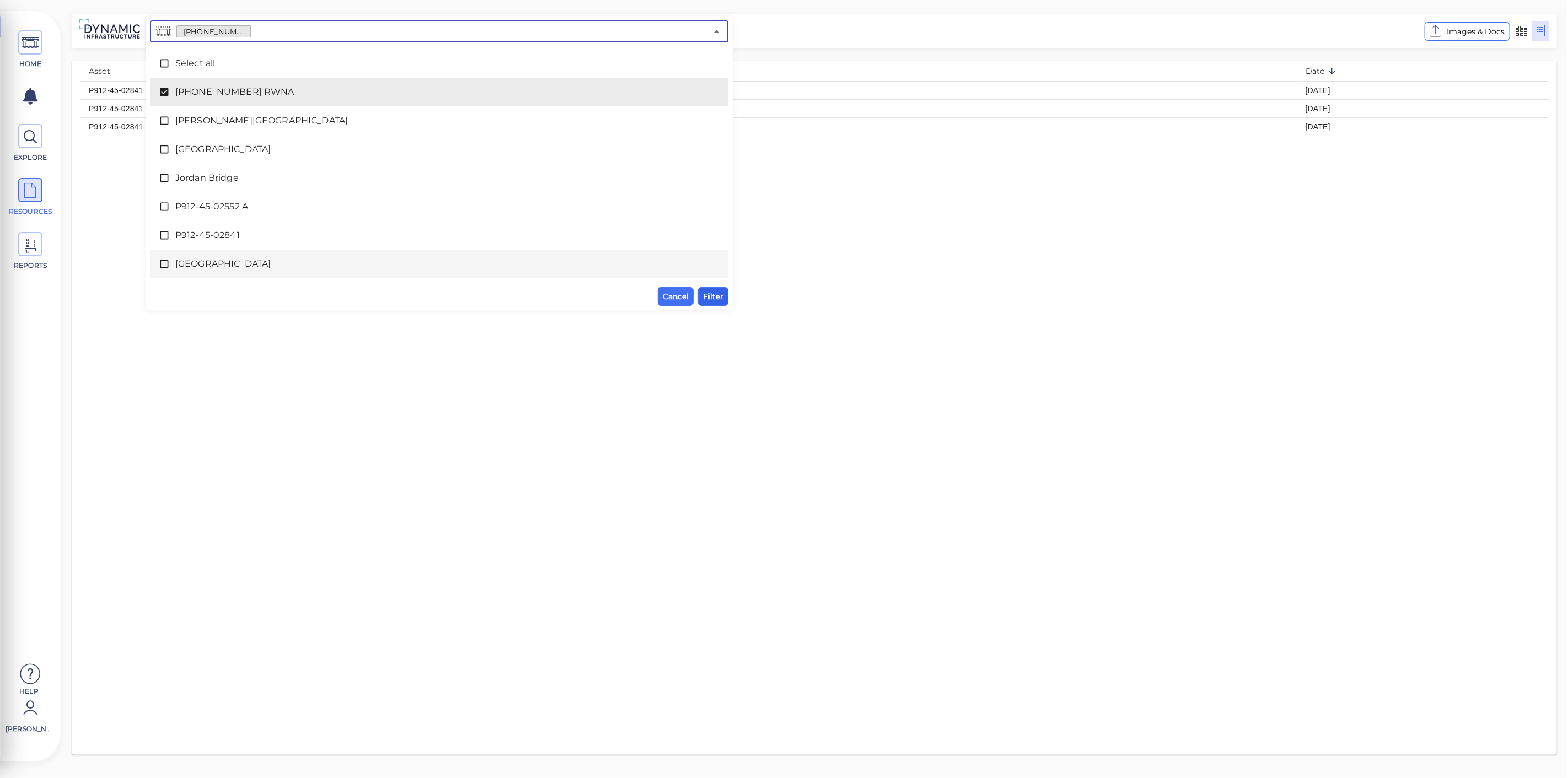
click at [707, 293] on span "Filter" at bounding box center [712, 296] width 20 height 13
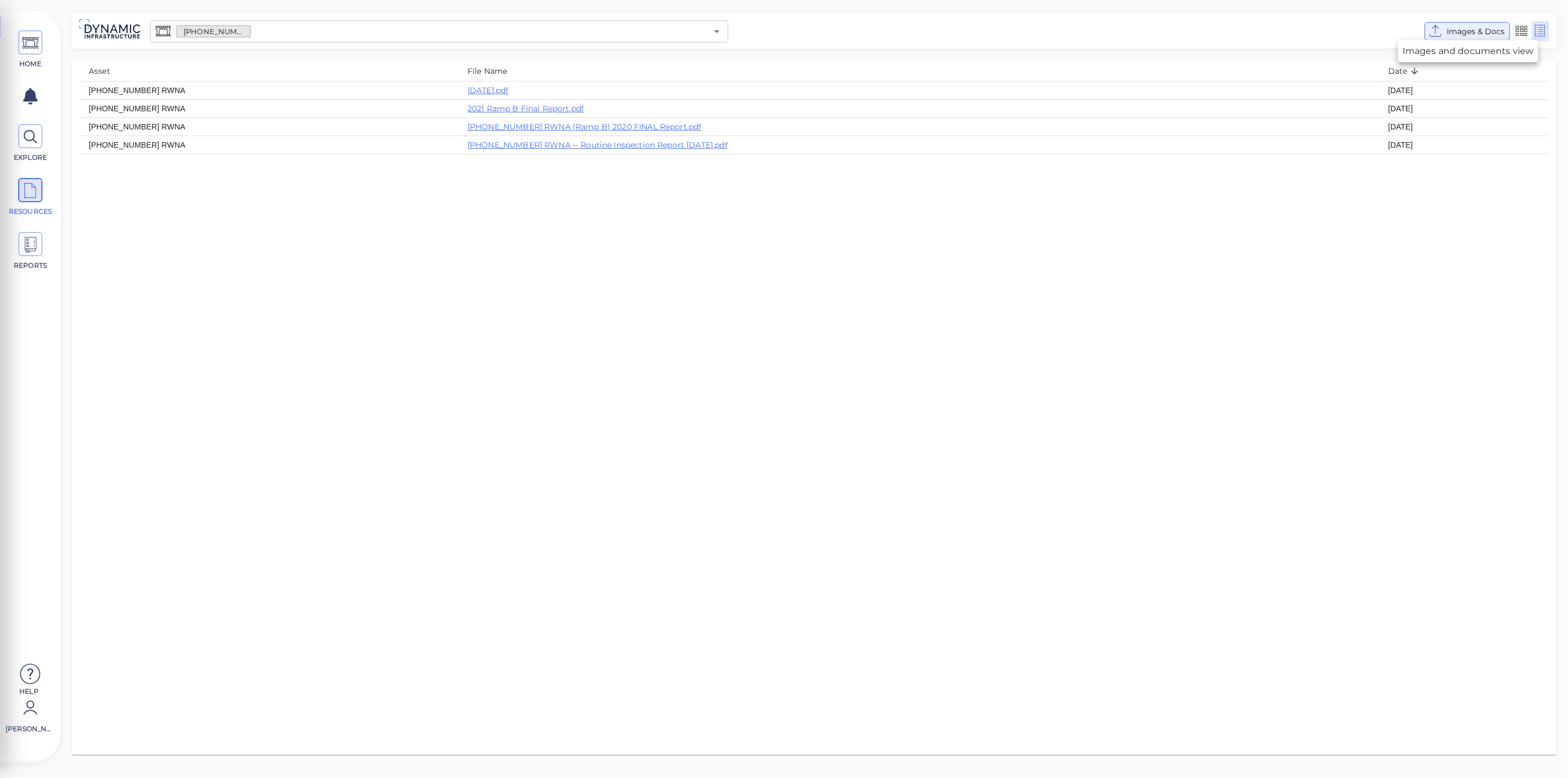
click at [1452, 26] on span "Images & Docs" at bounding box center [1476, 32] width 58 height 13
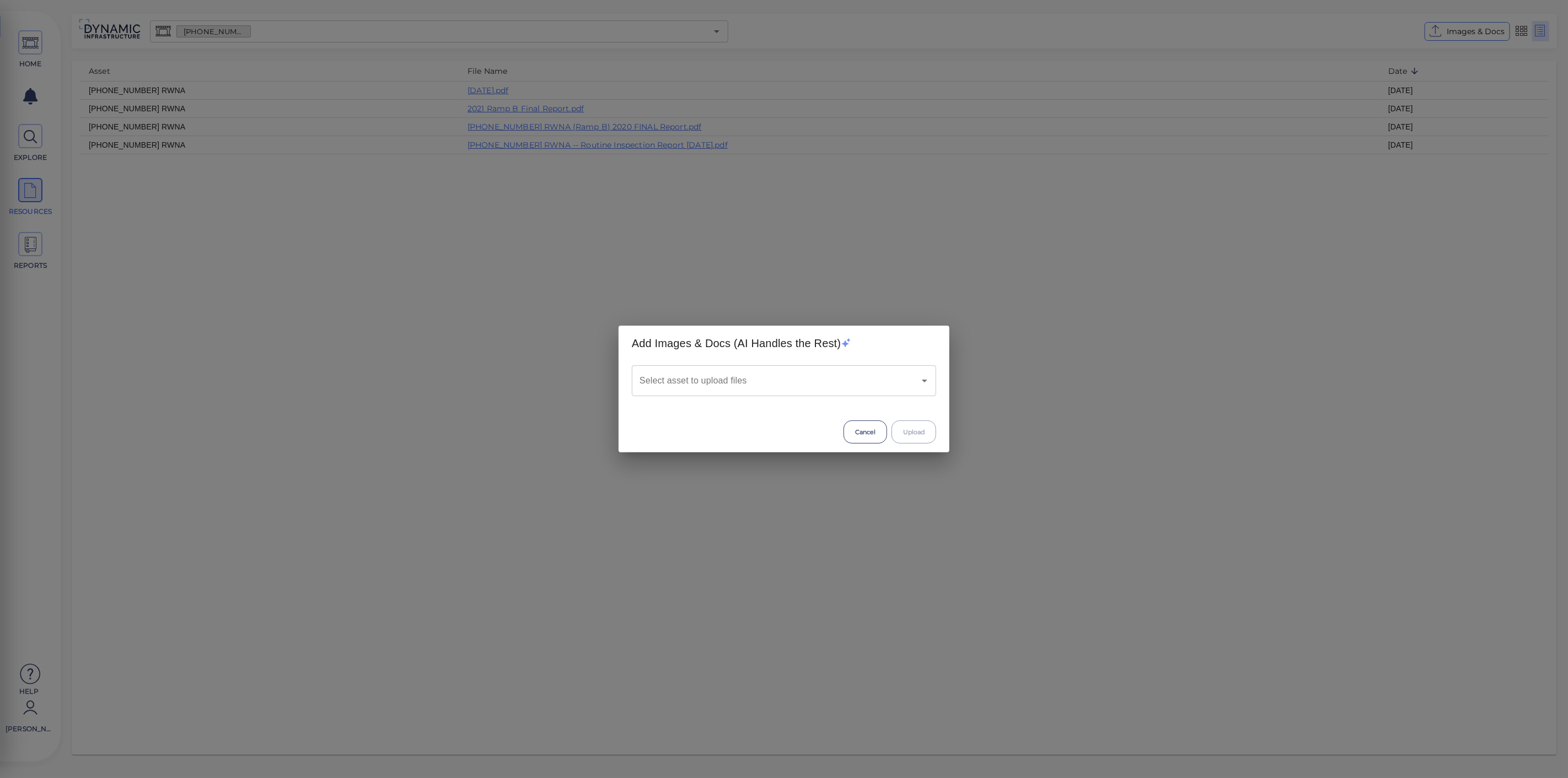
click at [835, 395] on div "Select asset to upload files" at bounding box center [784, 381] width 305 height 31
click at [931, 388] on div at bounding box center [917, 380] width 29 height 15
click at [922, 381] on icon "Open" at bounding box center [925, 381] width 13 height 13
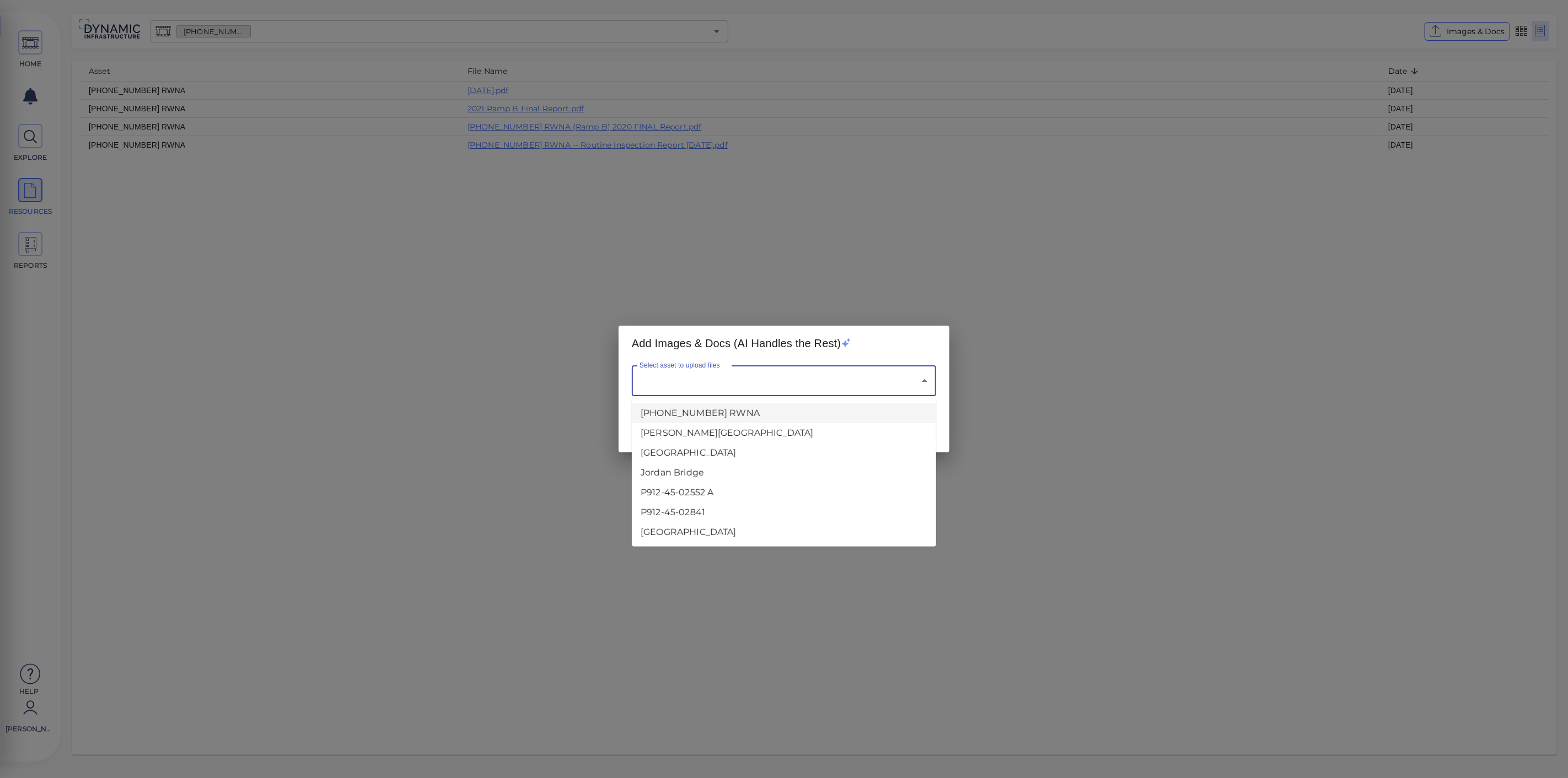
click at [799, 414] on li "[PHONE_NUMBER] RWNA" at bounding box center [784, 413] width 305 height 20
type input "[PHONE_NUMBER] RWNA"
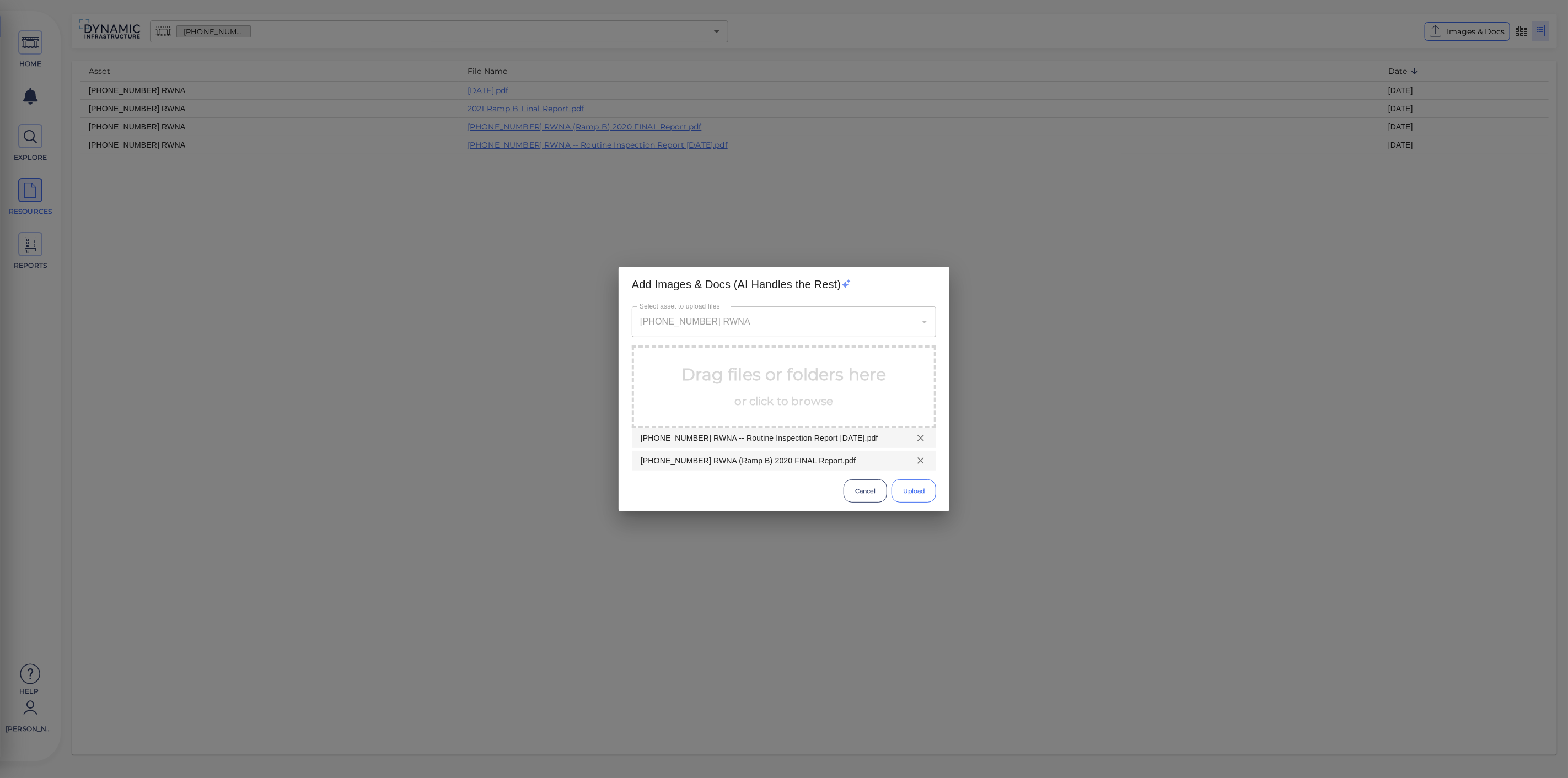
click at [903, 493] on button "Upload" at bounding box center [914, 491] width 45 height 23
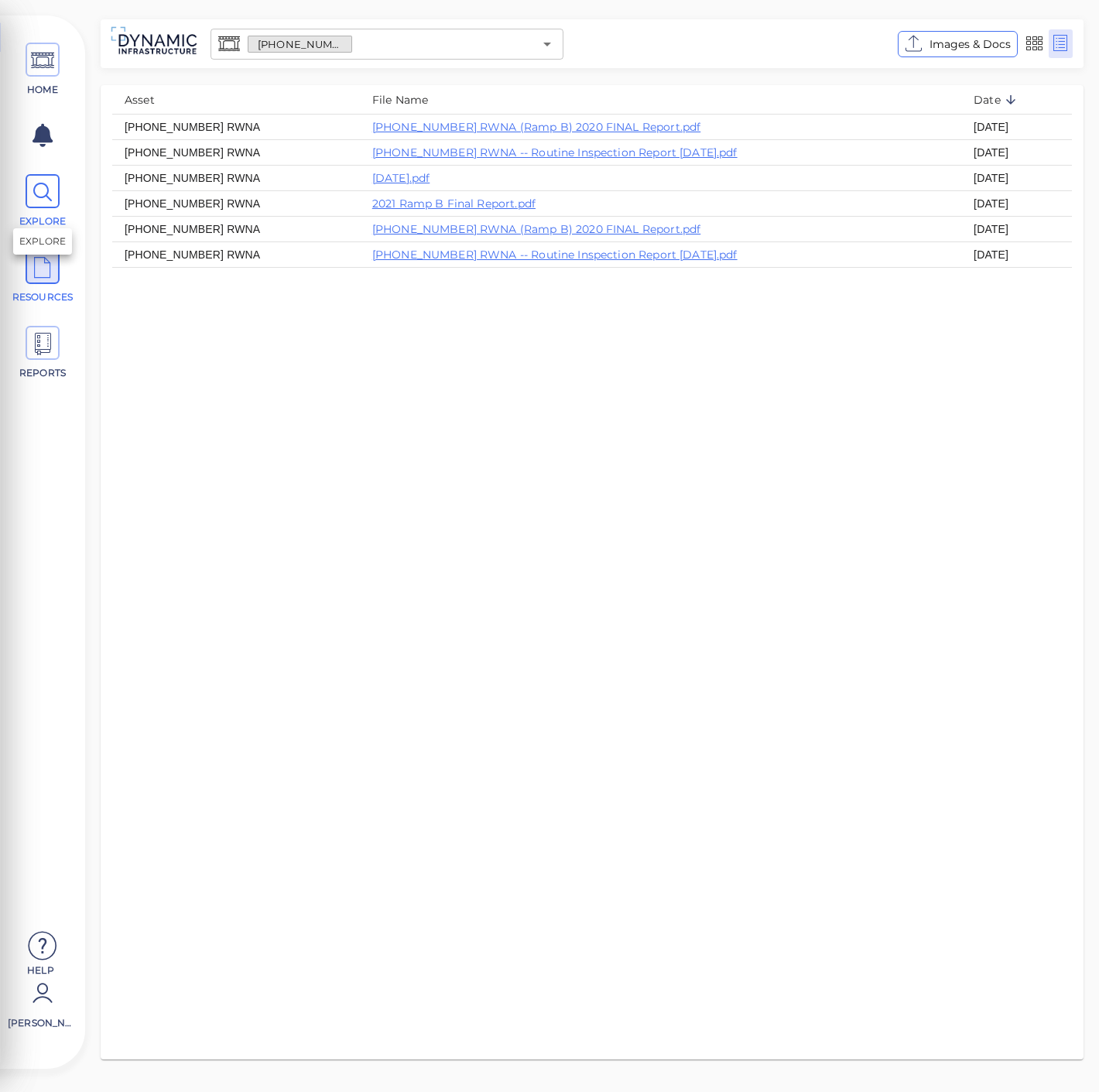
click at [44, 191] on icon at bounding box center [42, 192] width 23 height 35
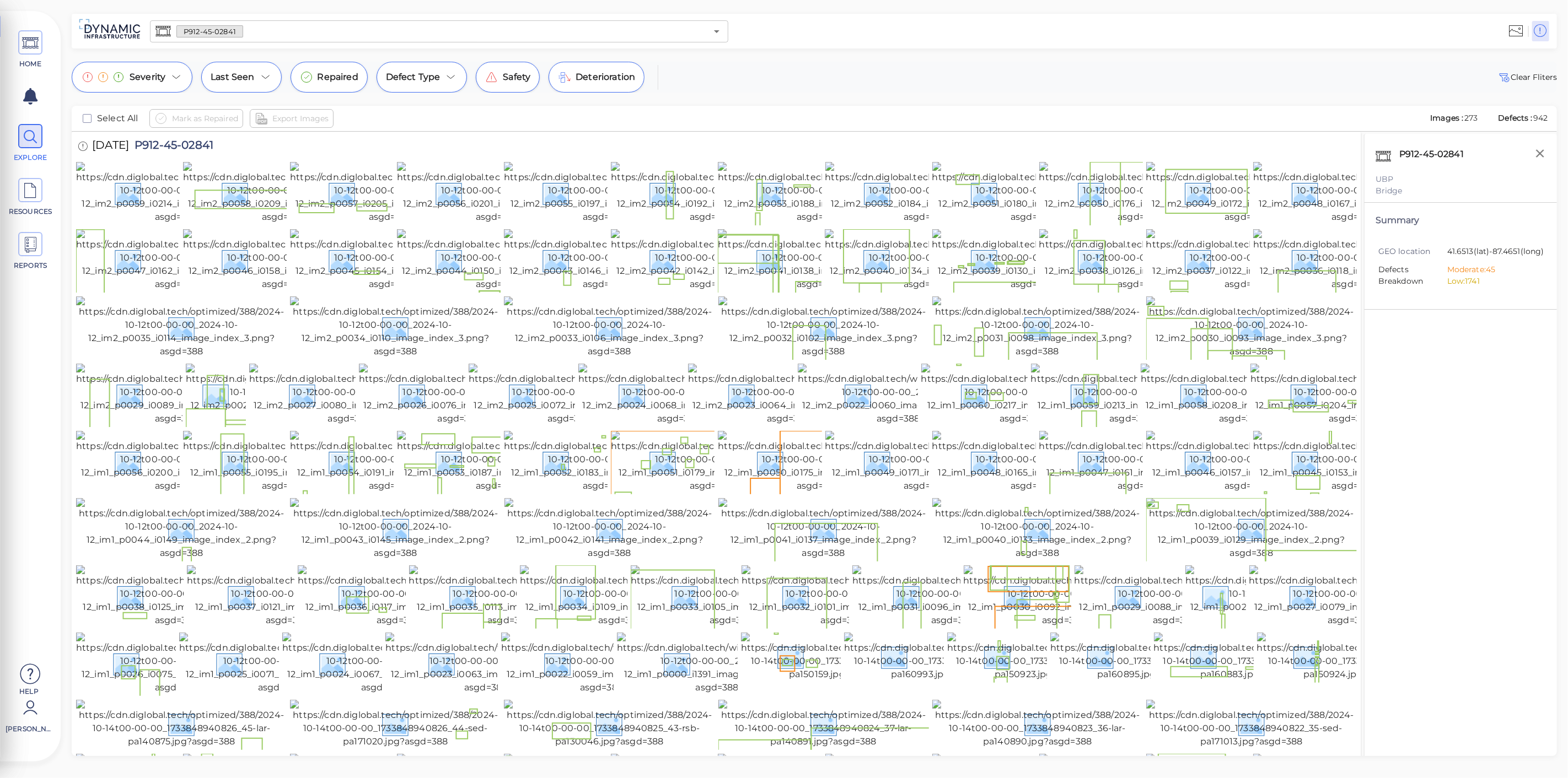
click at [510, 133] on div "[DATE] P912-45-02841" at bounding box center [716, 147] width 1281 height 31
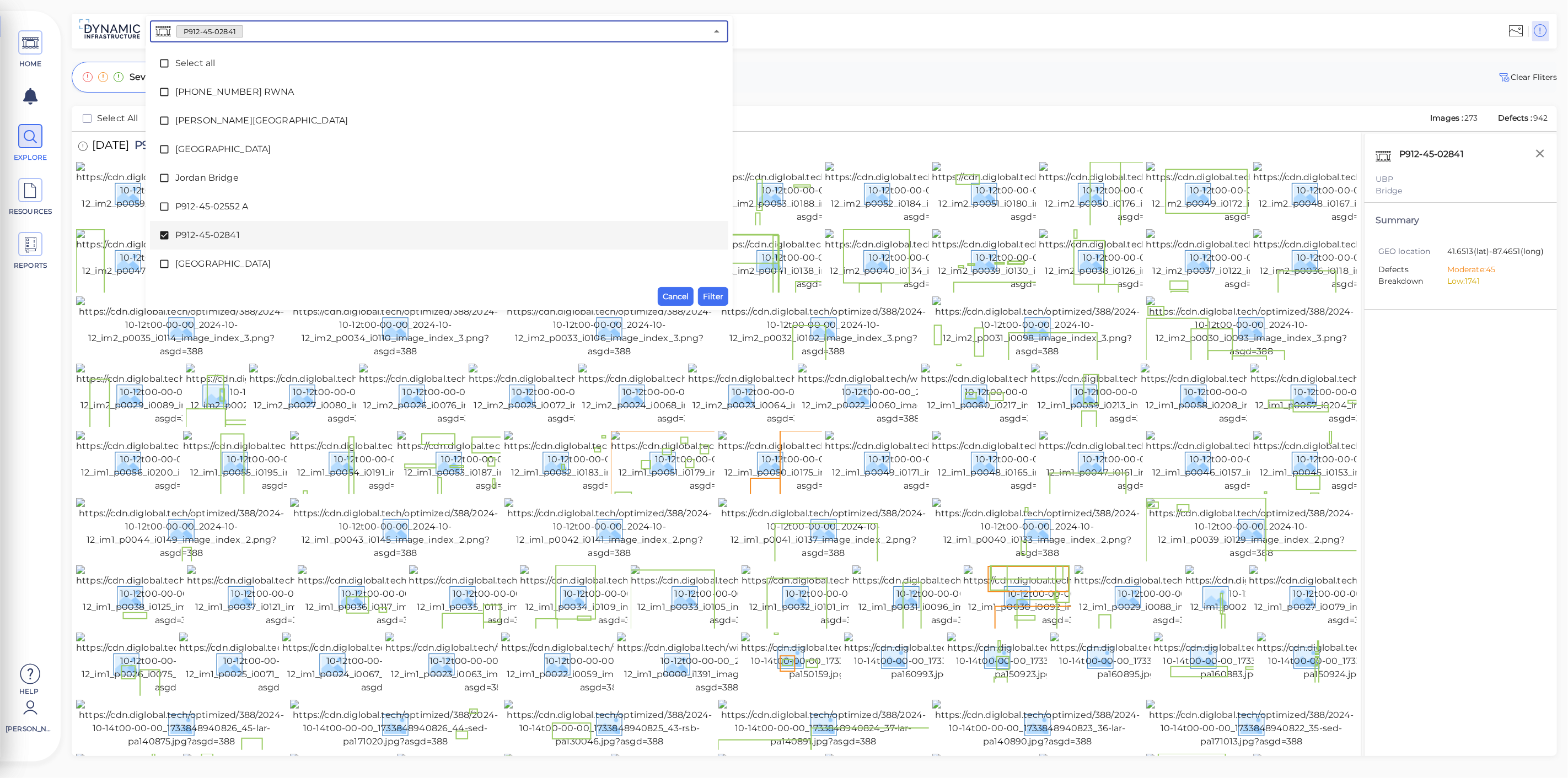
click at [263, 34] on input "text" at bounding box center [475, 31] width 464 height 15
click at [168, 233] on icon at bounding box center [165, 235] width 11 height 11
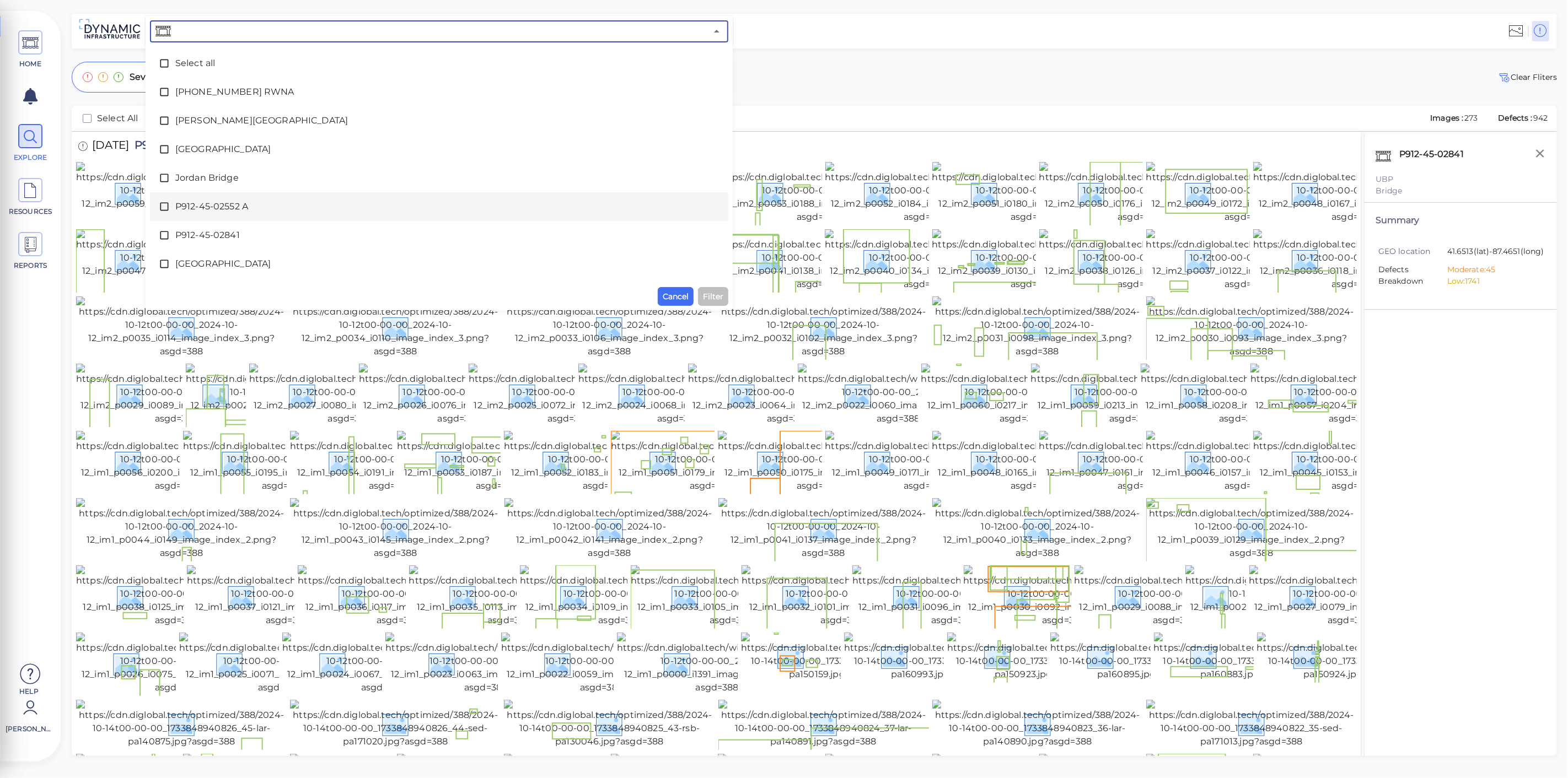
click at [161, 205] on icon at bounding box center [165, 207] width 11 height 11
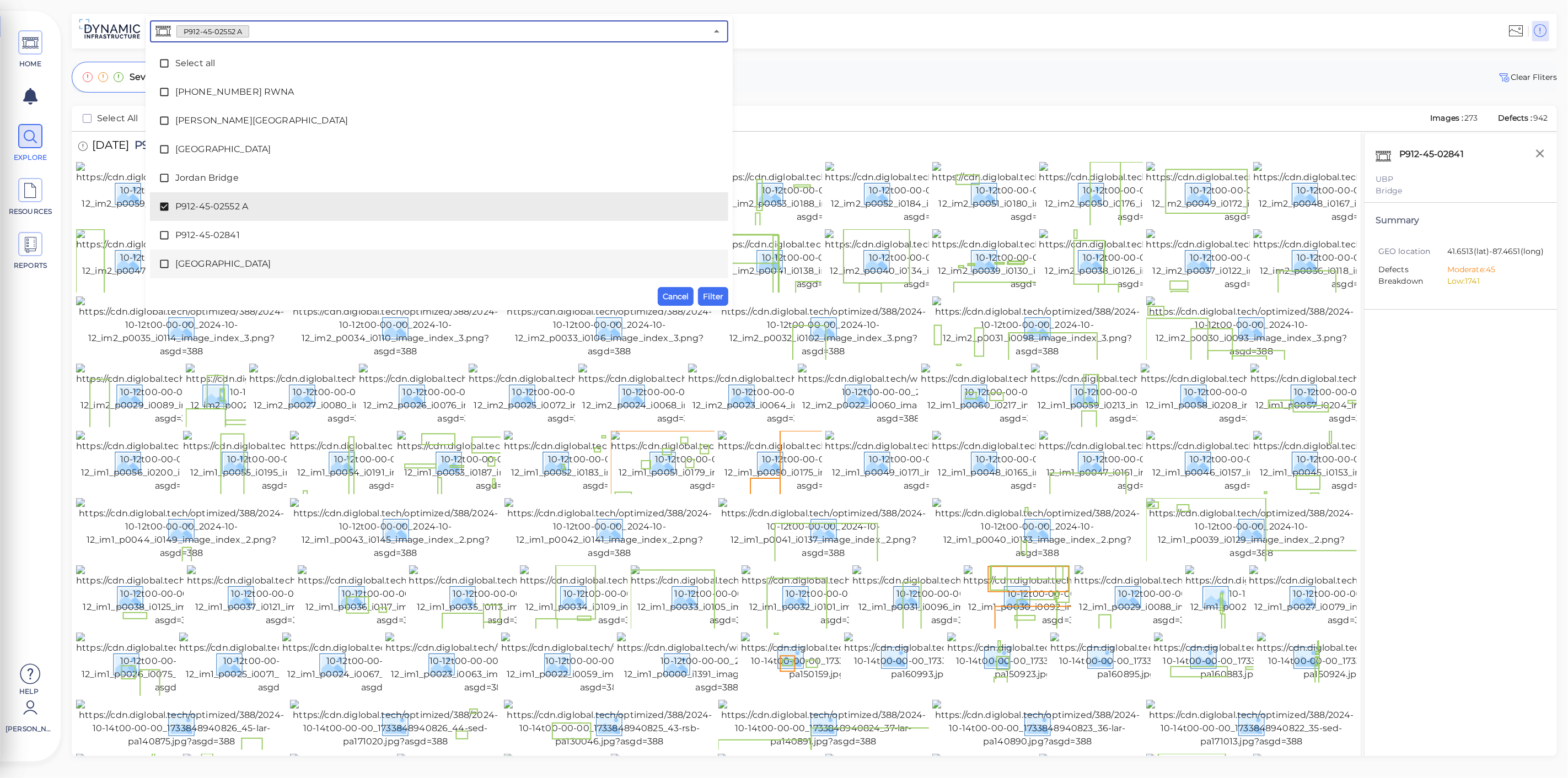
click at [719, 295] on span "Filter" at bounding box center [712, 296] width 20 height 13
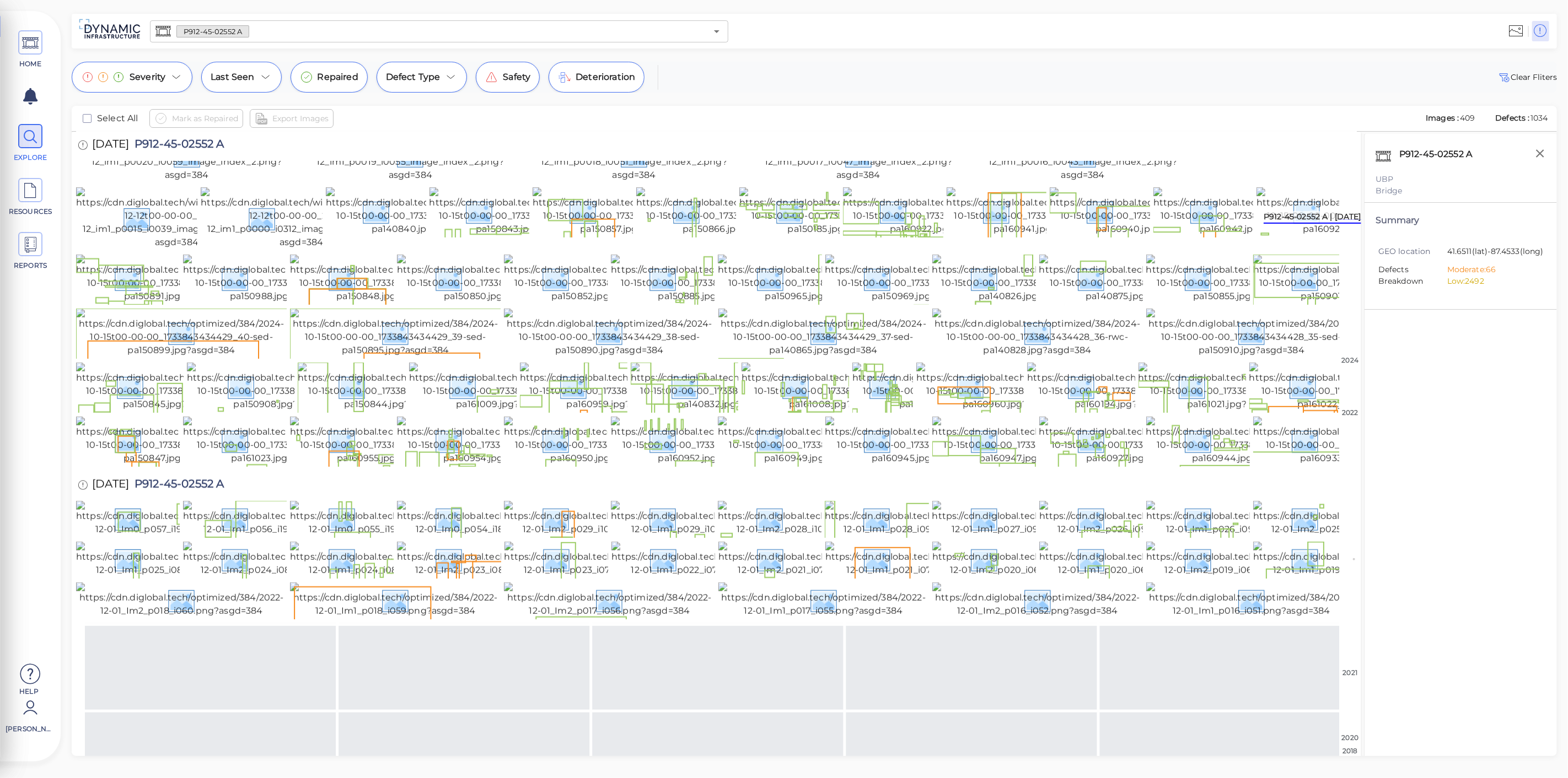
scroll to position [612, 0]
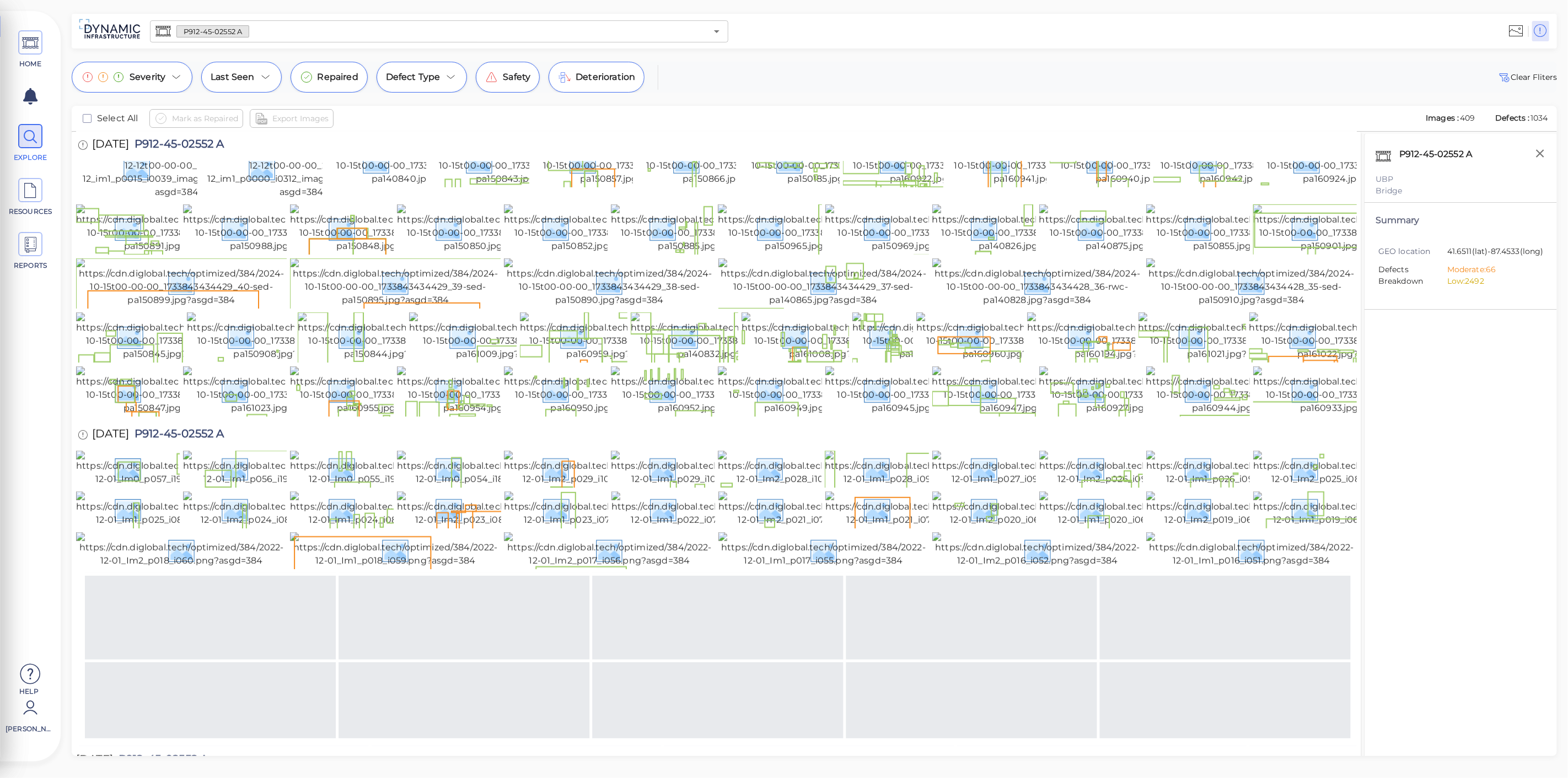
click at [350, 32] on input "text" at bounding box center [478, 31] width 457 height 15
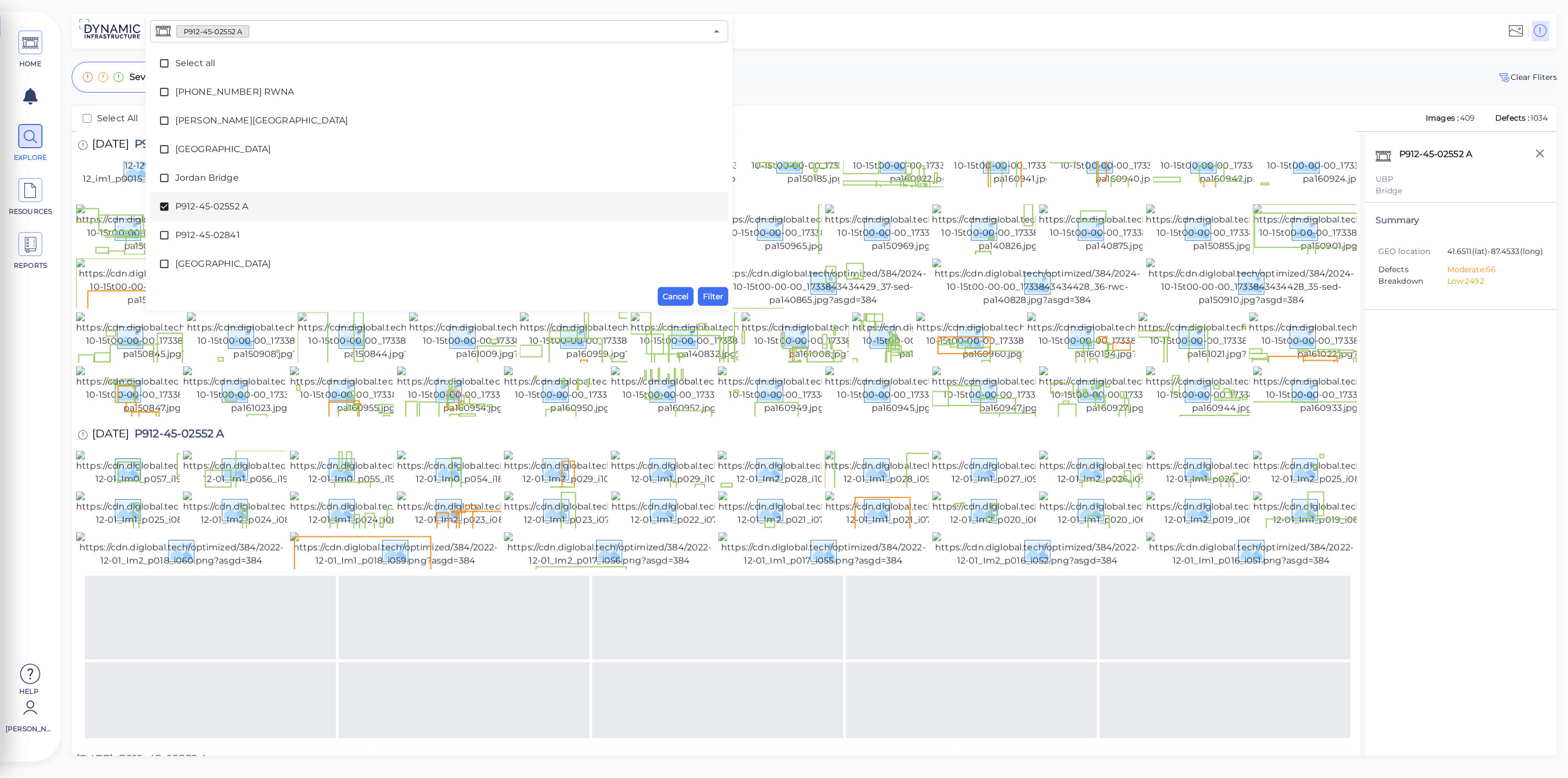
click at [222, 207] on span "P912-45-02552 A" at bounding box center [439, 207] width 528 height 13
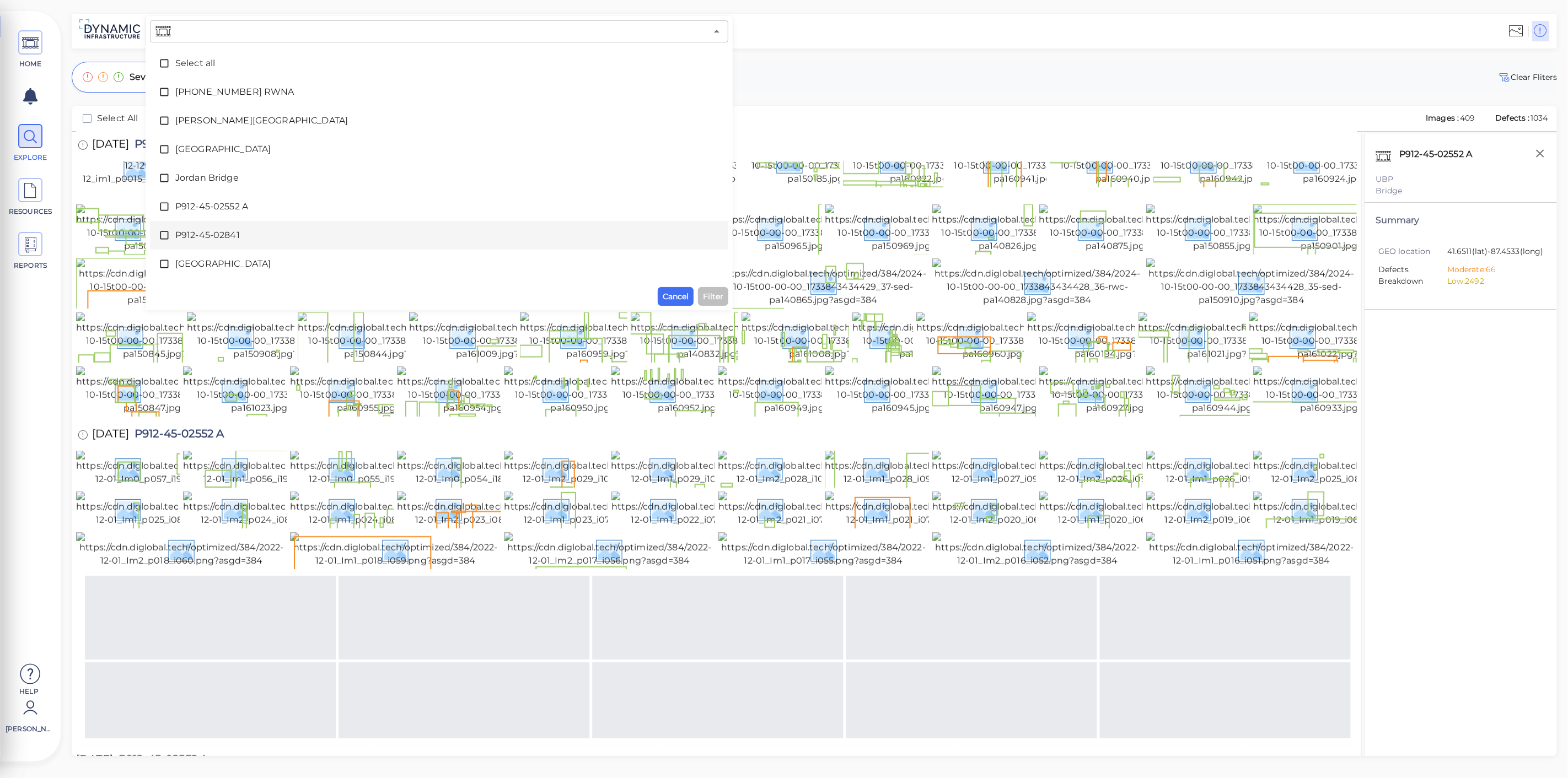
click at [209, 237] on span "P912-45-02841" at bounding box center [439, 235] width 528 height 13
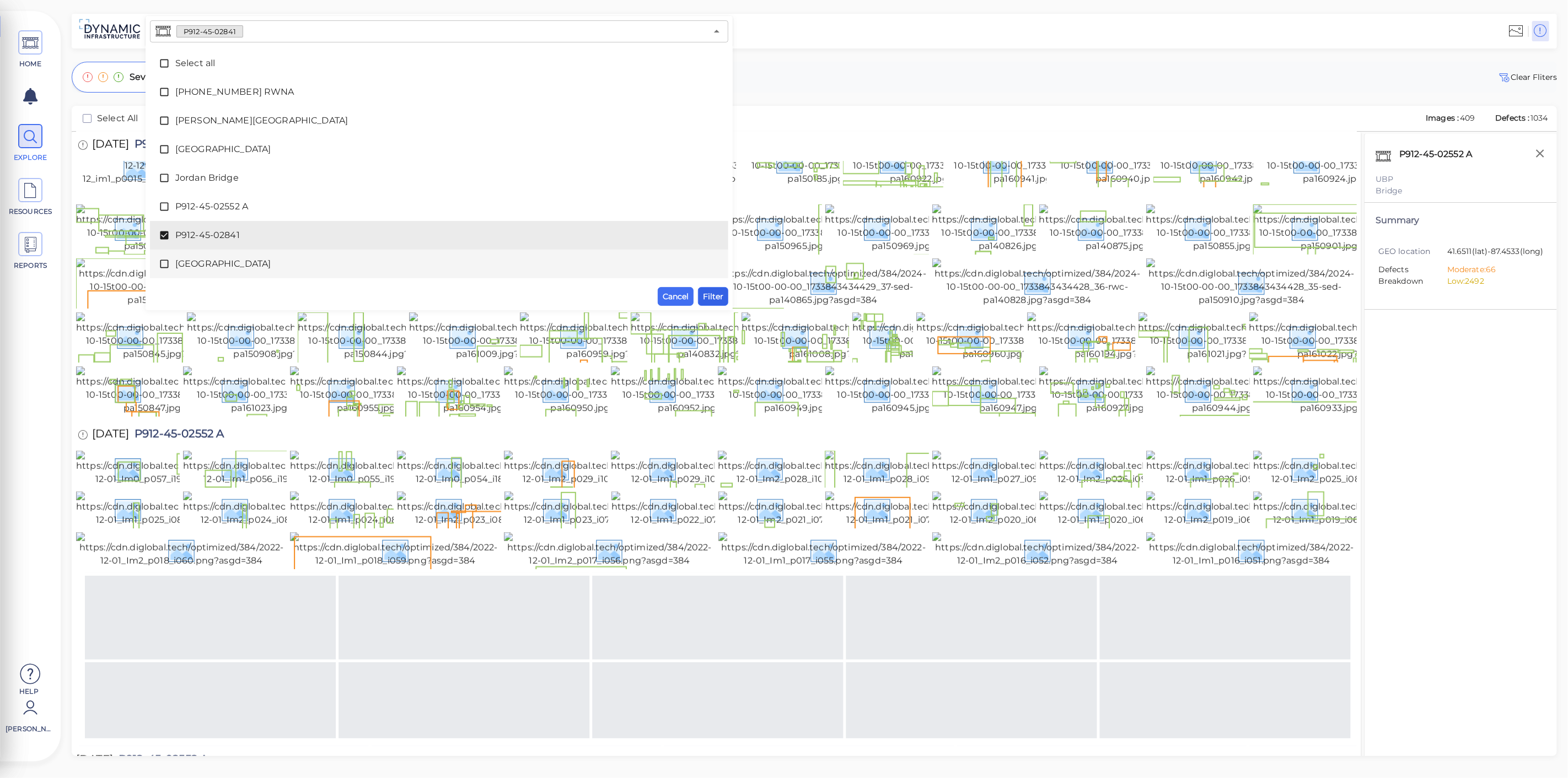
click at [704, 299] on span "Filter" at bounding box center [712, 296] width 20 height 13
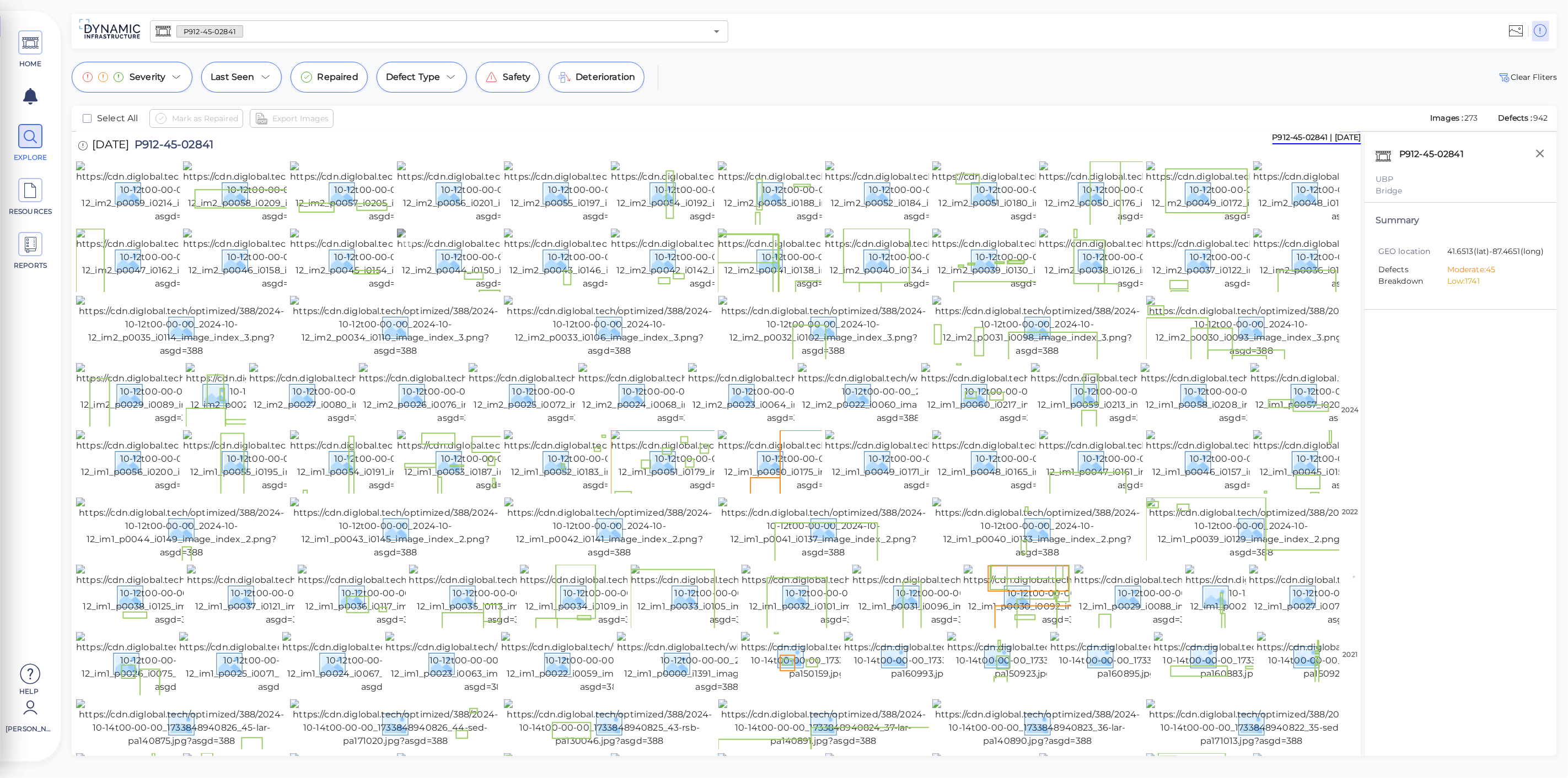
scroll to position [0, 0]
